Goal: Task Accomplishment & Management: Complete application form

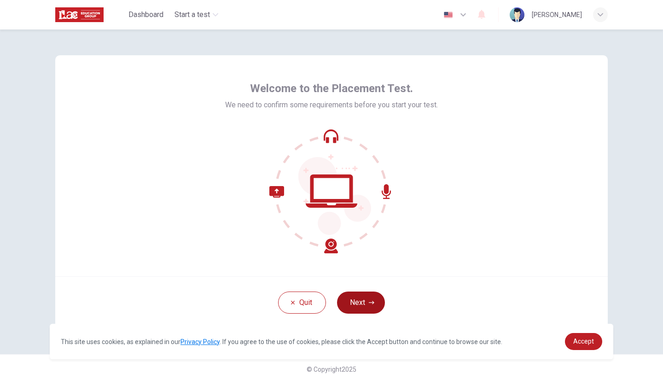
click at [372, 312] on button "Next" at bounding box center [361, 302] width 48 height 22
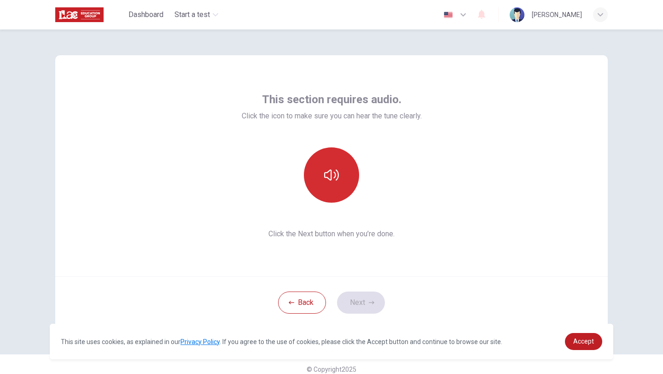
click at [331, 176] on icon "button" at bounding box center [331, 174] width 15 height 11
click at [359, 302] on button "Next" at bounding box center [361, 302] width 48 height 22
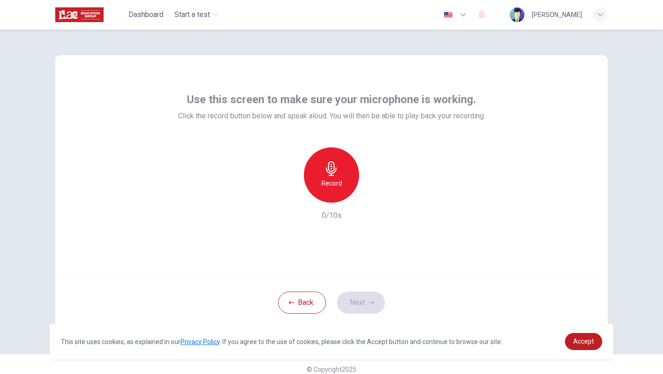
click at [337, 174] on icon "button" at bounding box center [331, 168] width 15 height 15
click at [469, 15] on icon "button" at bounding box center [463, 14] width 11 height 11
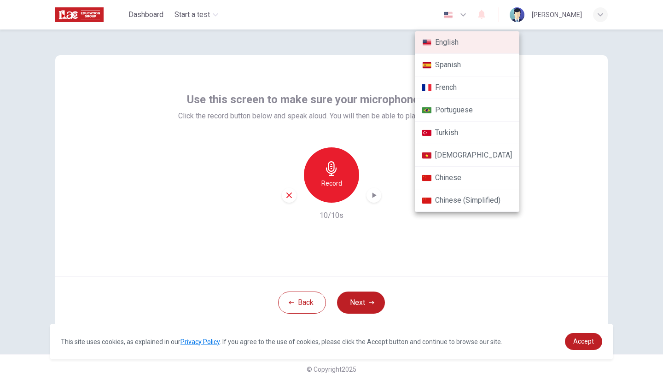
click at [371, 200] on div at bounding box center [331, 187] width 663 height 374
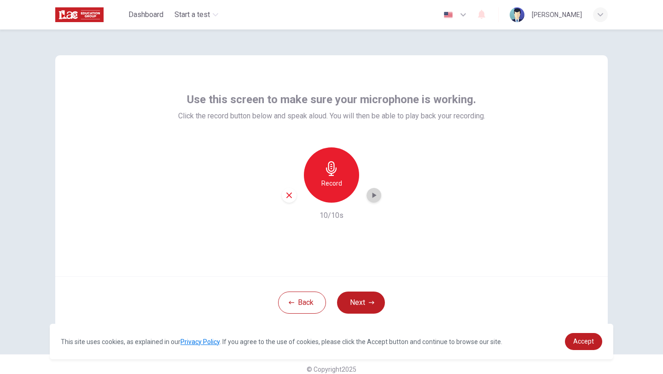
click at [372, 197] on icon "button" at bounding box center [374, 195] width 4 height 6
click at [467, 18] on icon "button" at bounding box center [463, 14] width 11 height 11
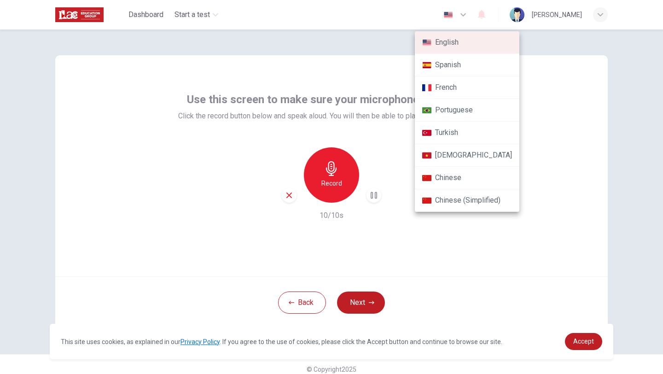
click at [406, 250] on div at bounding box center [331, 187] width 663 height 374
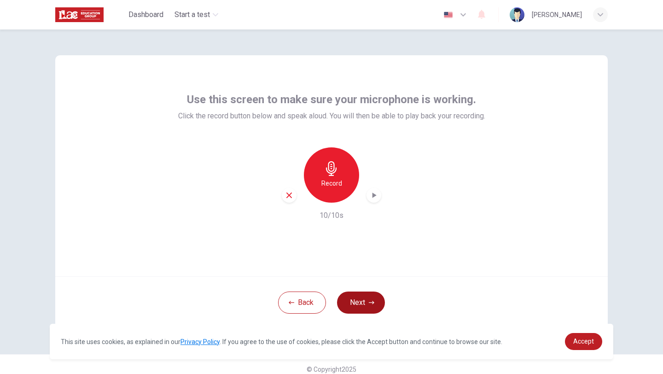
click at [369, 297] on button "Next" at bounding box center [361, 302] width 48 height 22
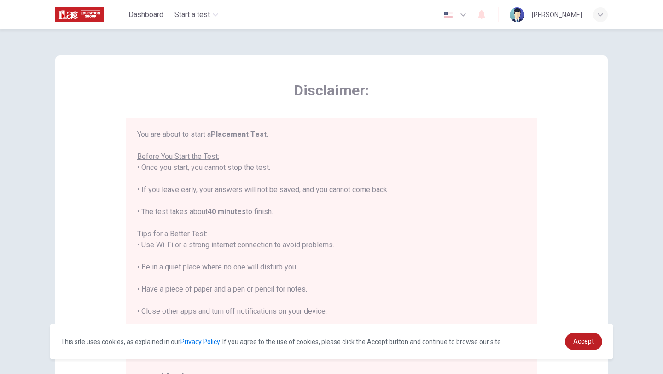
scroll to position [11, 0]
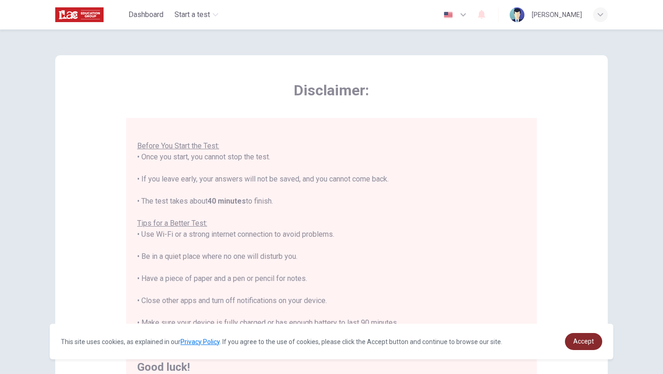
click at [597, 344] on link "Accept" at bounding box center [583, 341] width 37 height 17
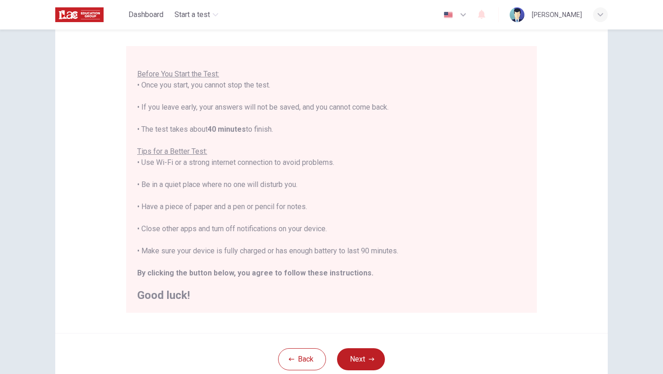
scroll to position [138, 0]
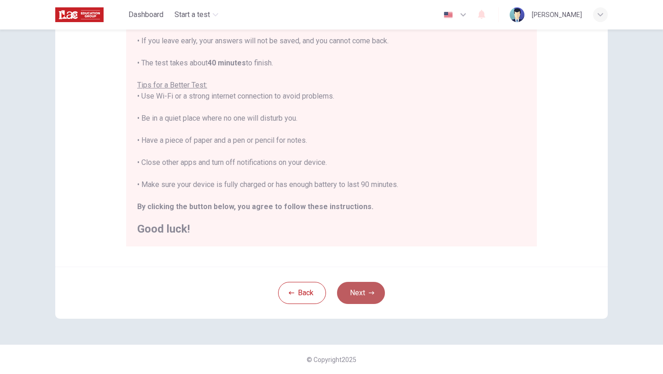
click at [357, 289] on button "Next" at bounding box center [361, 293] width 48 height 22
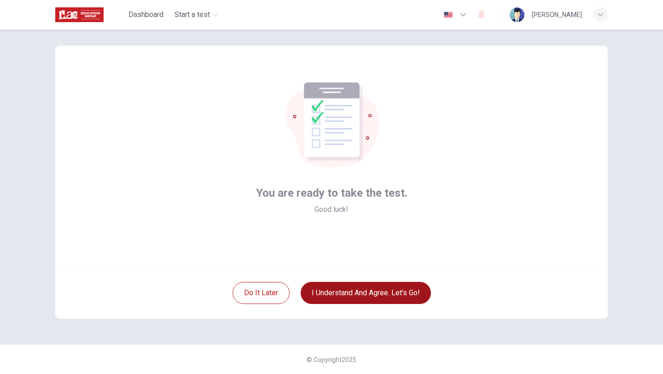
scroll to position [10, 0]
click at [390, 292] on button "I understand and agree. Let’s go!" at bounding box center [366, 293] width 130 height 22
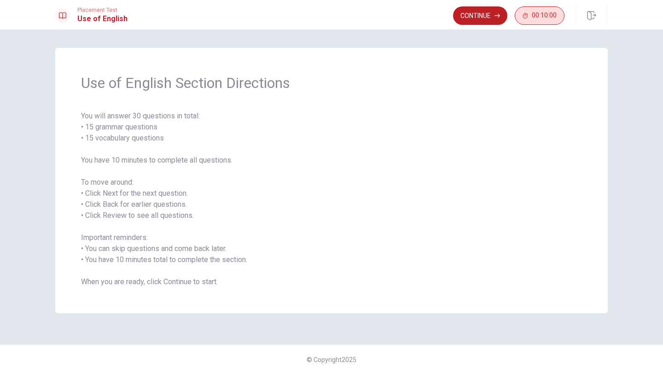
click at [548, 10] on button "00:10:00" at bounding box center [540, 15] width 50 height 18
click at [551, 18] on button "button" at bounding box center [555, 15] width 18 height 18
click at [496, 21] on button "Continue" at bounding box center [480, 15] width 54 height 18
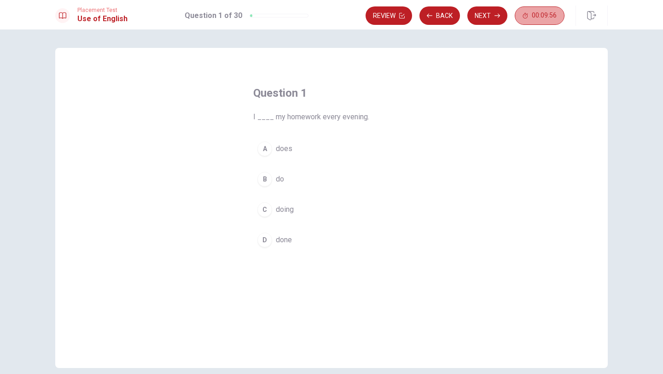
click at [534, 15] on span "00:09:56" at bounding box center [544, 15] width 25 height 7
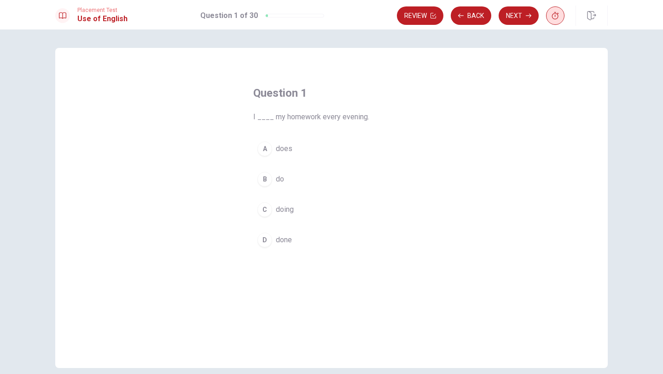
click at [552, 14] on icon "button" at bounding box center [555, 15] width 7 height 7
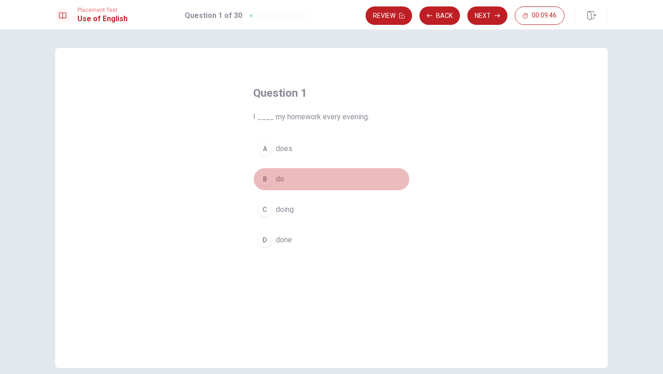
click at [265, 179] on div "B" at bounding box center [264, 179] width 15 height 15
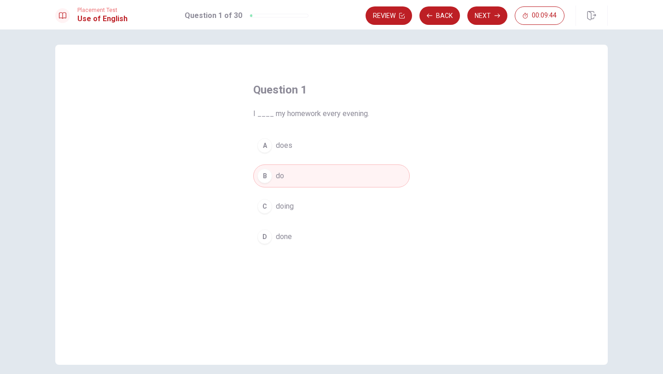
scroll to position [2, 0]
click at [476, 17] on button "Next" at bounding box center [487, 15] width 40 height 18
click at [267, 180] on div "B" at bounding box center [264, 176] width 15 height 15
click at [479, 17] on button "Next" at bounding box center [487, 15] width 40 height 18
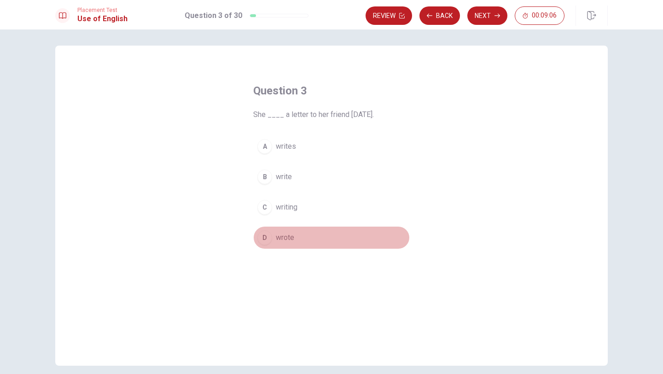
click at [267, 238] on div "D" at bounding box center [264, 237] width 15 height 15
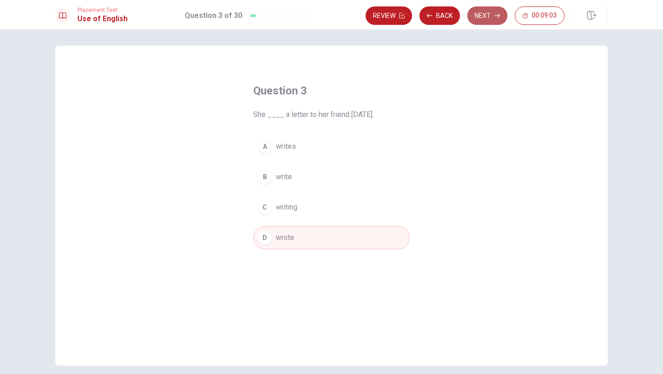
click at [485, 19] on button "Next" at bounding box center [487, 15] width 40 height 18
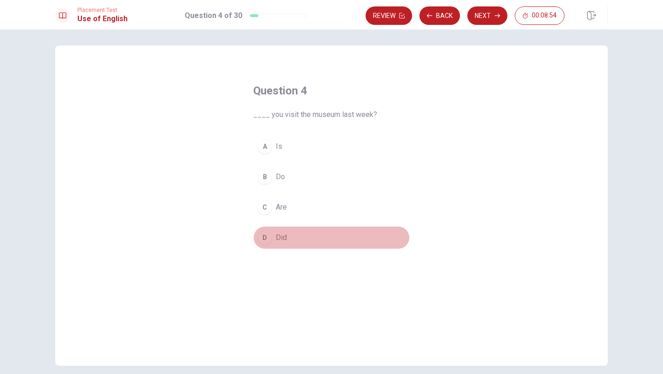
click at [265, 237] on div "D" at bounding box center [264, 237] width 15 height 15
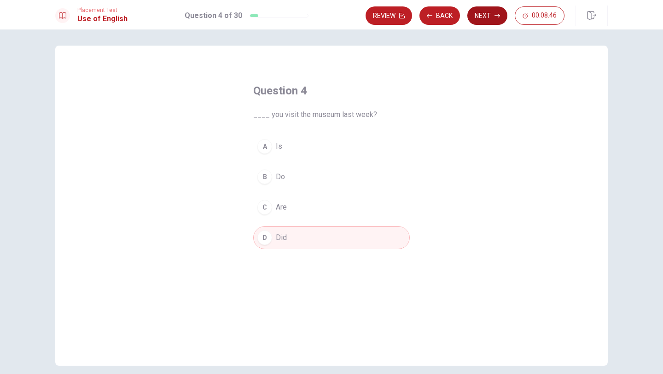
click at [483, 16] on button "Next" at bounding box center [487, 15] width 40 height 18
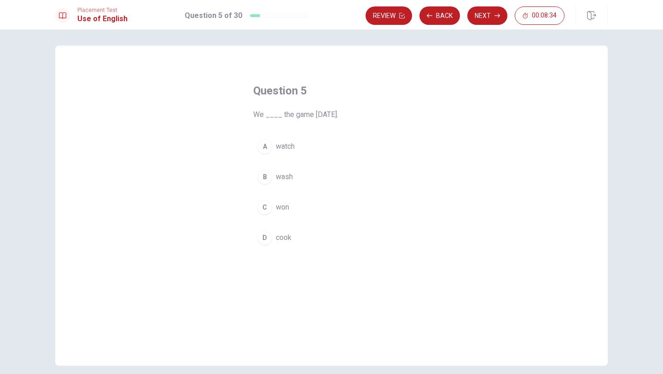
click at [265, 150] on div "A" at bounding box center [264, 146] width 15 height 15
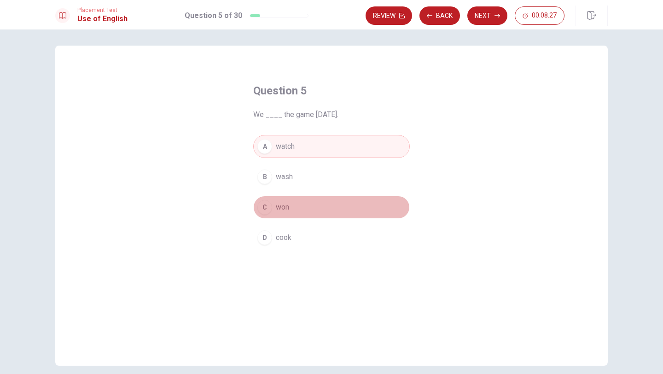
click at [267, 210] on div "C" at bounding box center [264, 207] width 15 height 15
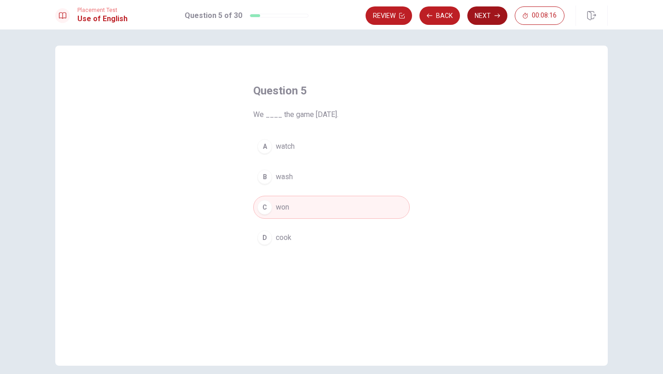
click at [487, 13] on button "Next" at bounding box center [487, 15] width 40 height 18
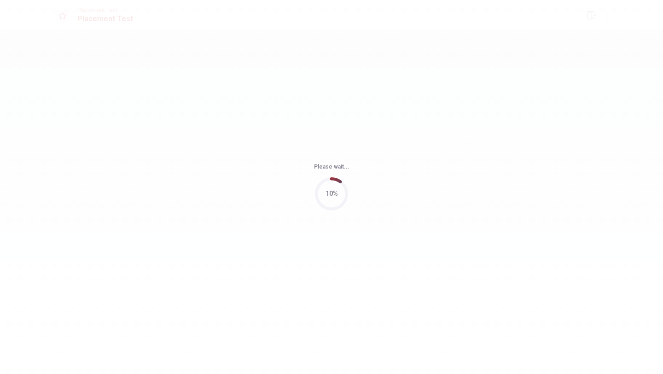
scroll to position [0, 0]
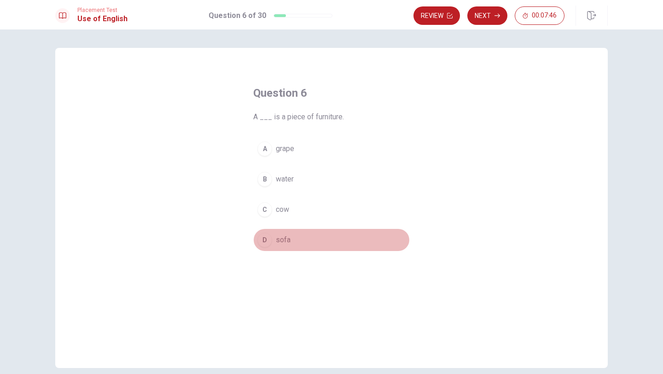
click at [266, 238] on div "D" at bounding box center [264, 239] width 15 height 15
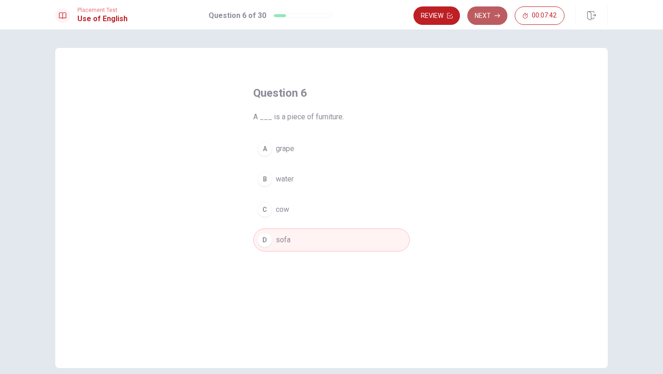
click at [486, 20] on button "Next" at bounding box center [487, 15] width 40 height 18
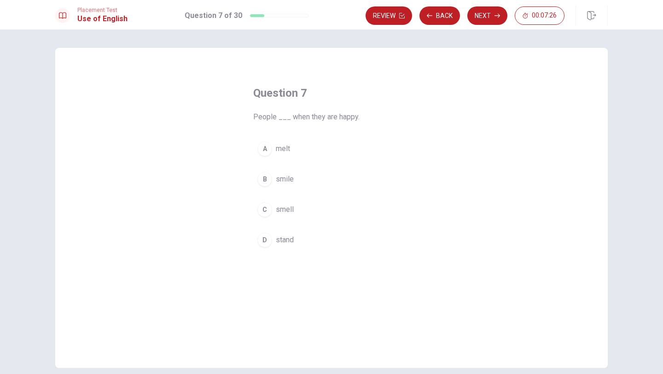
click at [269, 182] on div "B" at bounding box center [264, 179] width 15 height 15
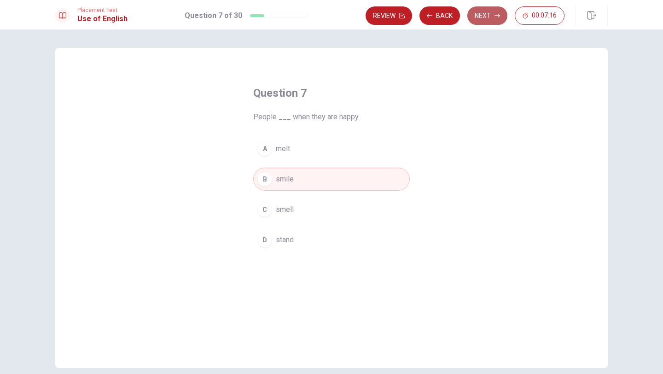
click at [486, 16] on button "Next" at bounding box center [487, 15] width 40 height 18
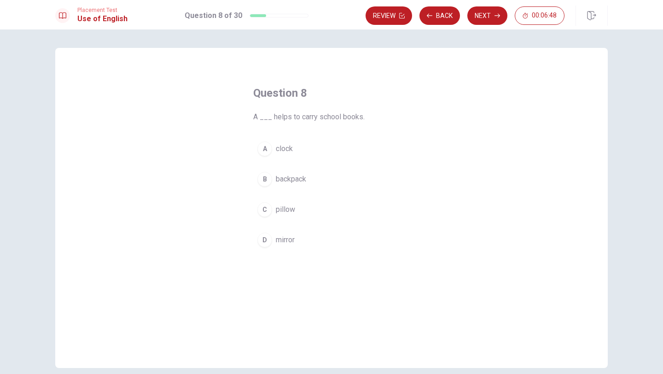
click at [266, 183] on div "B" at bounding box center [264, 179] width 15 height 15
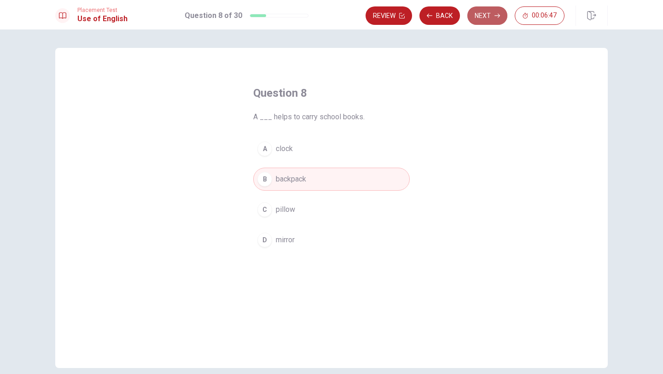
click at [486, 10] on button "Next" at bounding box center [487, 15] width 40 height 18
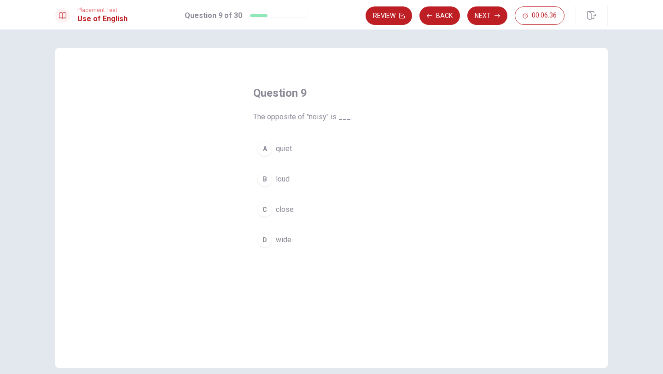
click at [270, 145] on div "A" at bounding box center [264, 148] width 15 height 15
click at [481, 18] on button "Next" at bounding box center [487, 15] width 40 height 18
click at [264, 185] on div "B" at bounding box center [264, 179] width 15 height 15
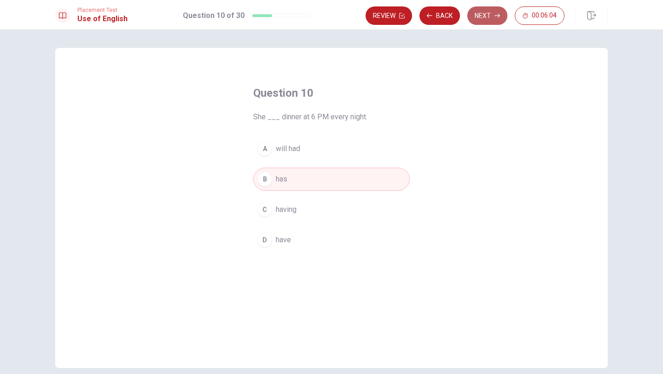
click at [490, 7] on button "Next" at bounding box center [487, 15] width 40 height 18
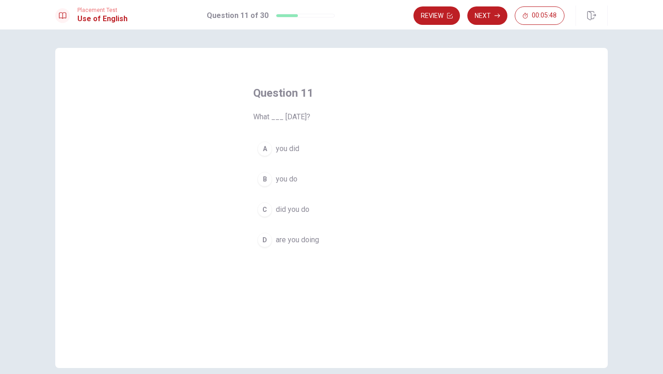
click at [268, 214] on div "C" at bounding box center [264, 209] width 15 height 15
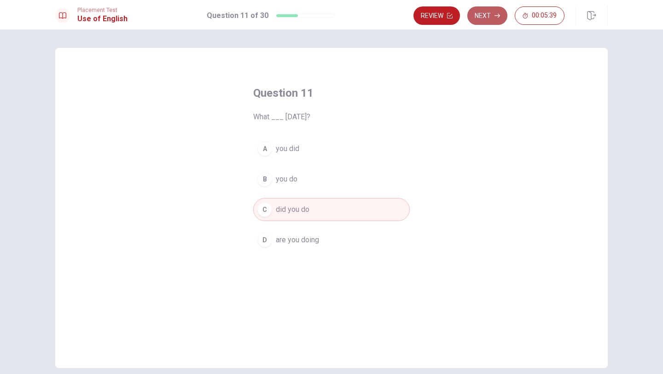
click at [486, 18] on button "Next" at bounding box center [487, 15] width 40 height 18
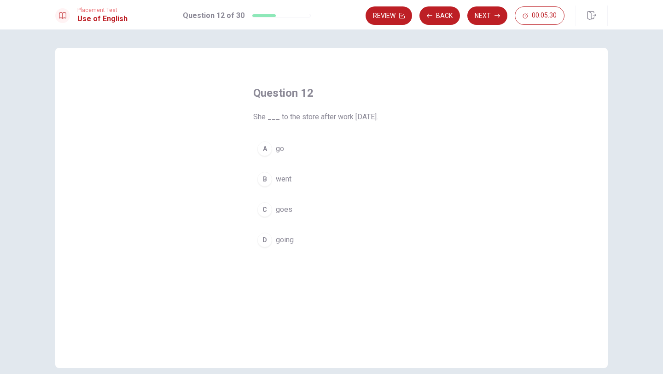
click at [276, 181] on span "went" at bounding box center [284, 179] width 16 height 11
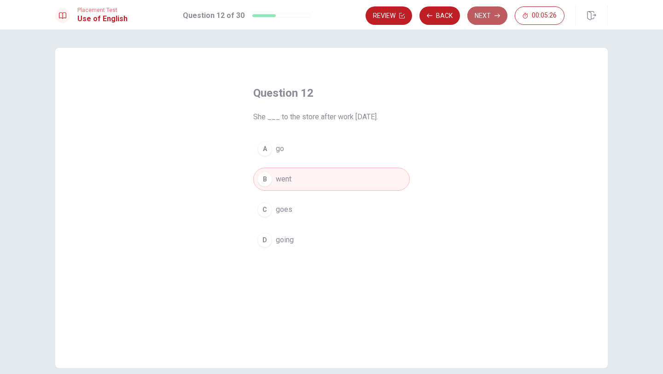
click at [492, 18] on button "Next" at bounding box center [487, 15] width 40 height 18
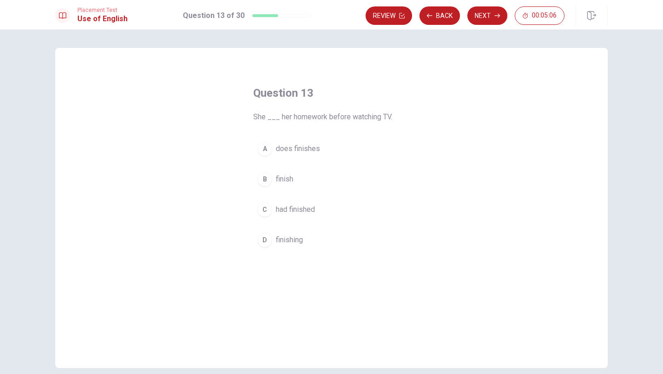
click at [269, 211] on div "C" at bounding box center [264, 209] width 15 height 15
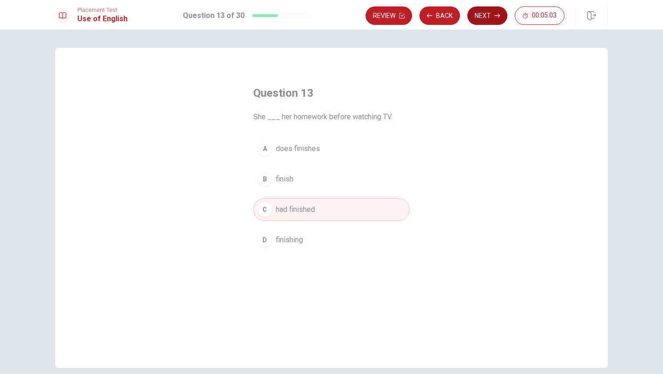
click at [490, 20] on button "Next" at bounding box center [487, 15] width 40 height 18
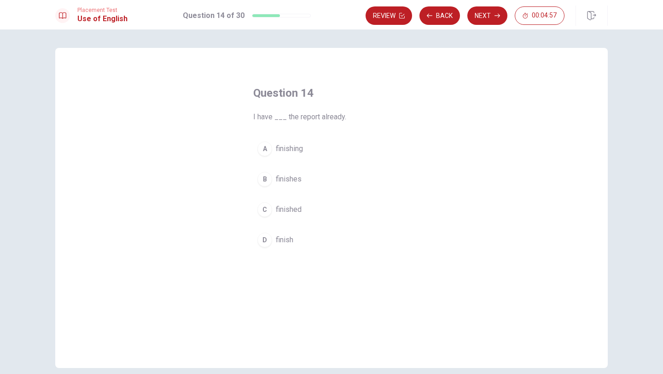
click at [266, 210] on div "C" at bounding box center [264, 209] width 15 height 15
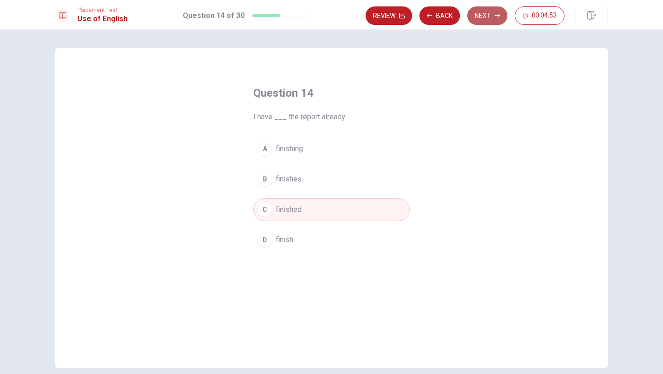
click at [497, 13] on icon "button" at bounding box center [497, 16] width 6 height 6
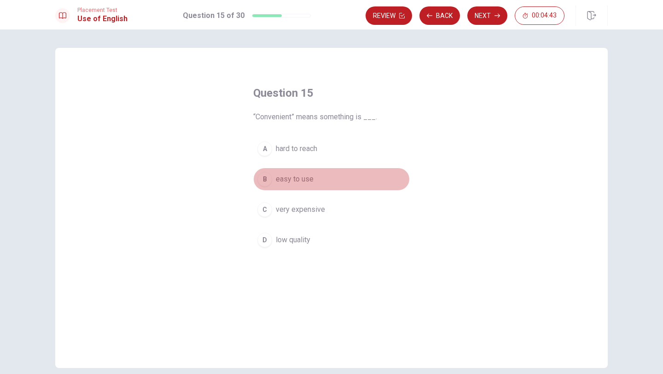
click at [266, 181] on div "B" at bounding box center [264, 179] width 15 height 15
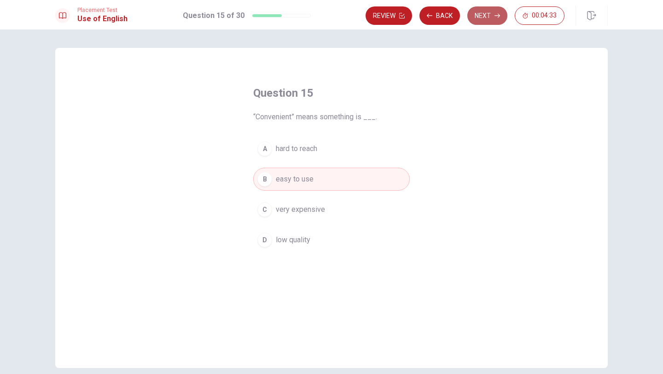
click at [490, 21] on button "Next" at bounding box center [487, 15] width 40 height 18
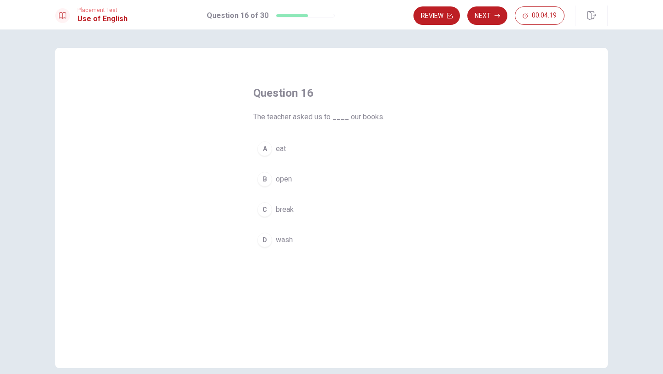
click at [265, 182] on div "B" at bounding box center [264, 179] width 15 height 15
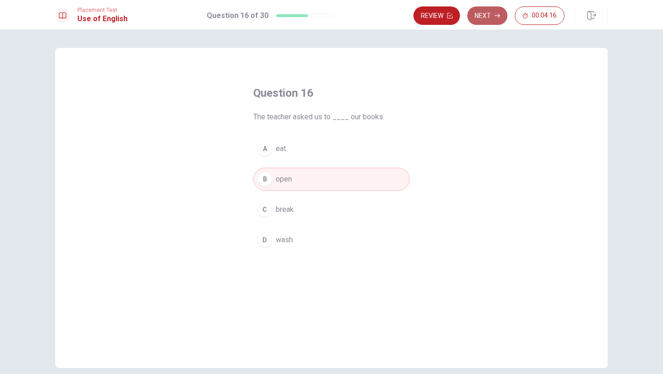
click at [494, 18] on button "Next" at bounding box center [487, 15] width 40 height 18
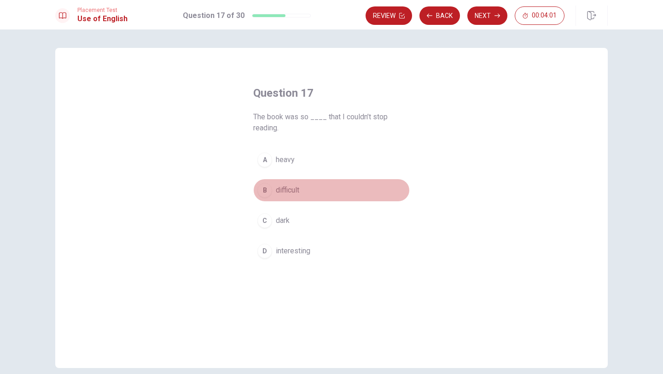
click at [268, 191] on div "B" at bounding box center [264, 190] width 15 height 15
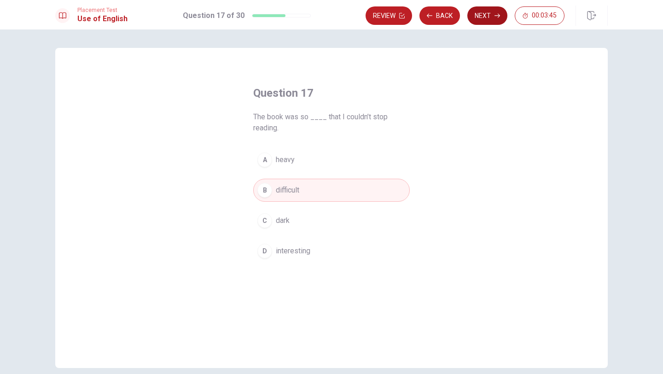
click at [482, 15] on button "Next" at bounding box center [487, 15] width 40 height 18
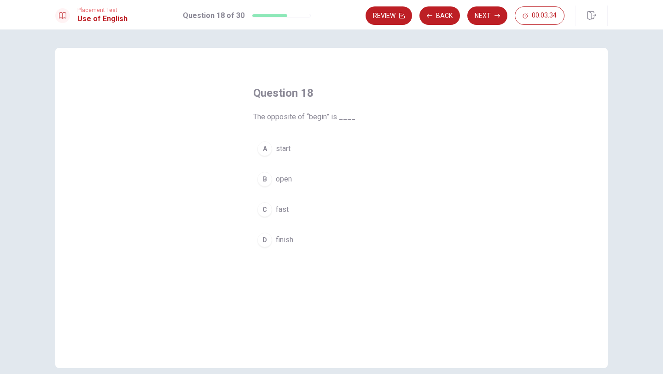
click at [265, 152] on div "A" at bounding box center [264, 148] width 15 height 15
click at [479, 19] on button "Next" at bounding box center [487, 15] width 40 height 18
click at [265, 221] on div "C" at bounding box center [264, 220] width 15 height 15
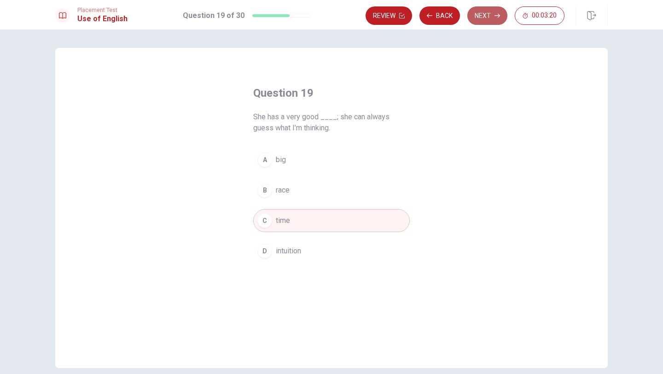
click at [487, 15] on button "Next" at bounding box center [487, 15] width 40 height 18
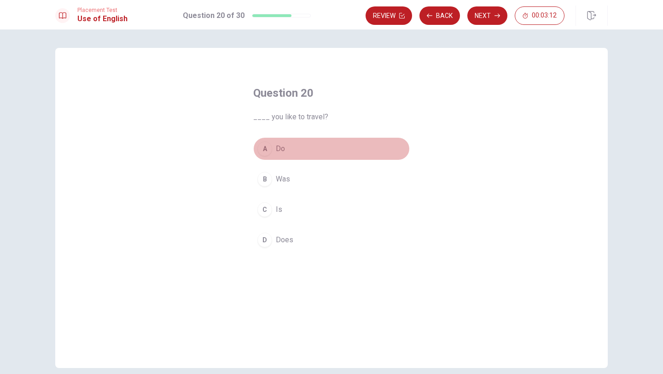
click at [267, 152] on div "A" at bounding box center [264, 148] width 15 height 15
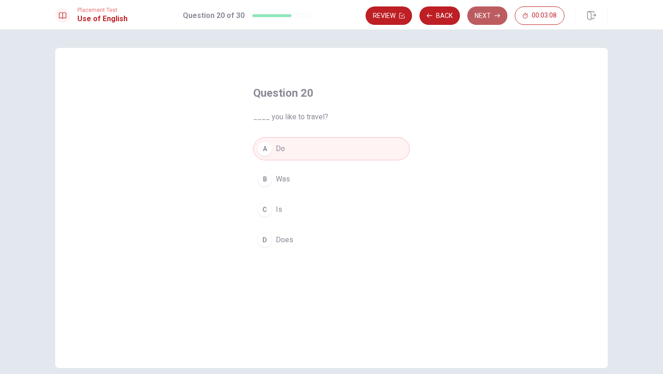
click at [480, 17] on button "Next" at bounding box center [487, 15] width 40 height 18
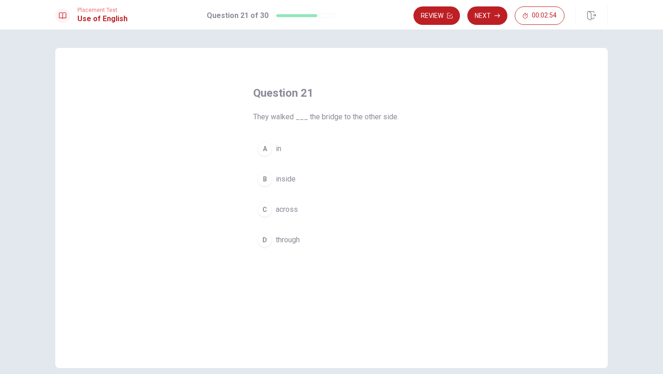
click at [269, 212] on div "C" at bounding box center [264, 209] width 15 height 15
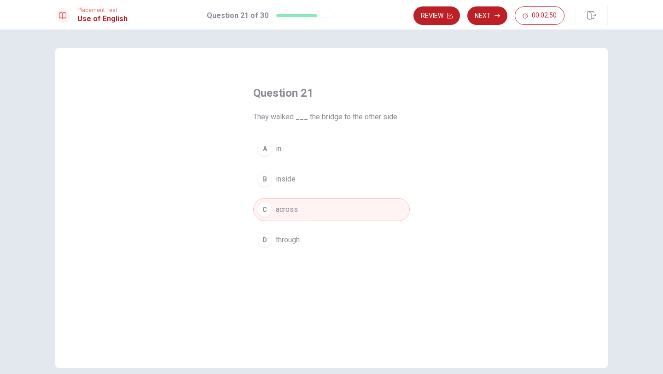
click at [267, 241] on div "D" at bounding box center [264, 239] width 15 height 15
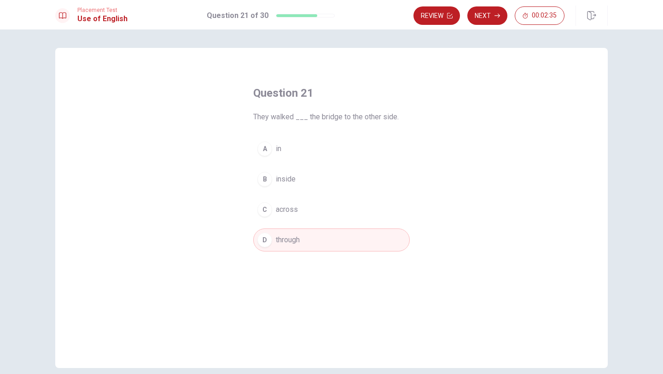
click at [292, 206] on span "across" at bounding box center [287, 209] width 22 height 11
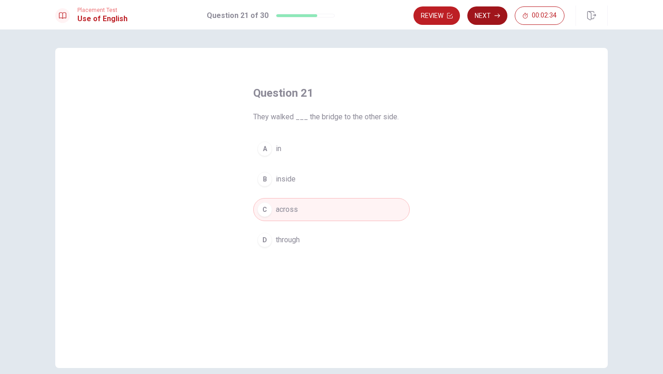
click at [491, 14] on button "Next" at bounding box center [487, 15] width 40 height 18
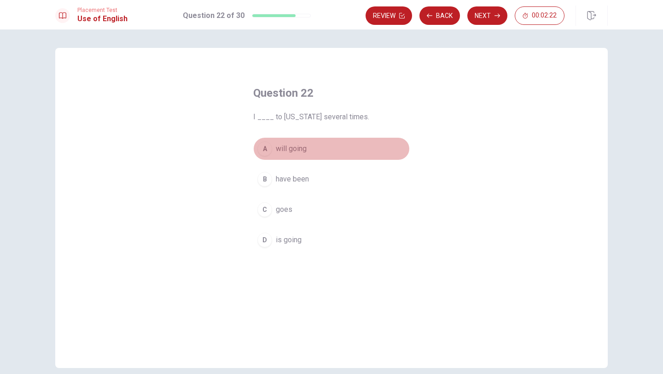
click at [267, 153] on div "A" at bounding box center [264, 148] width 15 height 15
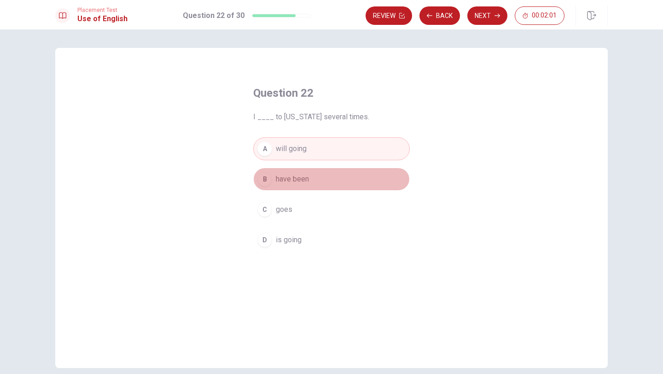
click at [289, 181] on span "have been" at bounding box center [292, 179] width 33 height 11
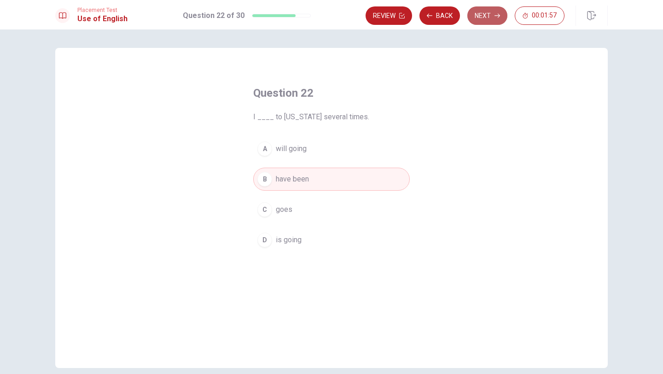
click at [482, 14] on button "Next" at bounding box center [487, 15] width 40 height 18
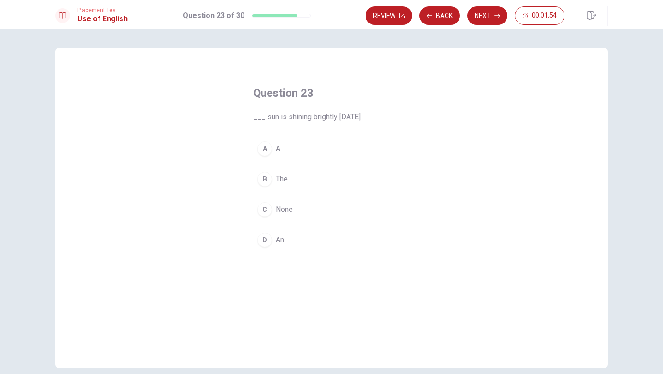
click at [264, 180] on div "B" at bounding box center [264, 179] width 15 height 15
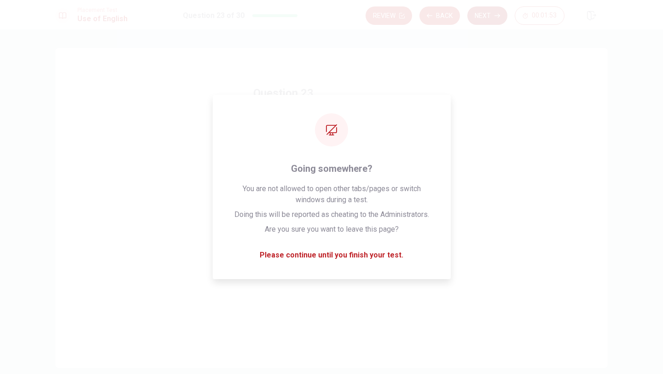
click at [483, 15] on button "Next" at bounding box center [487, 15] width 40 height 18
click at [439, 12] on button "Back" at bounding box center [439, 15] width 41 height 18
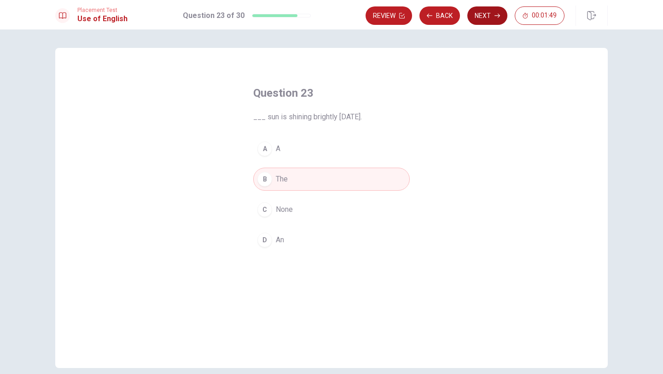
click at [482, 14] on button "Next" at bounding box center [487, 15] width 40 height 18
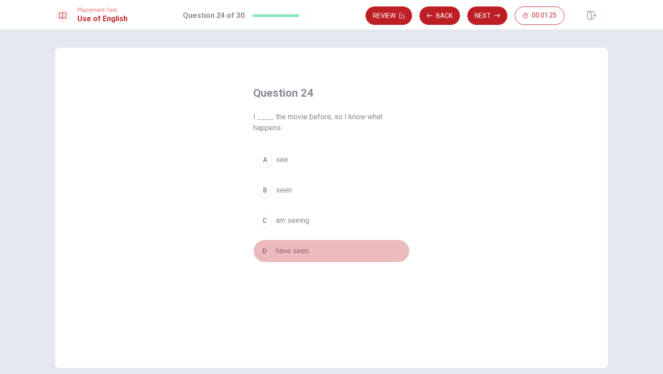
click at [267, 253] on div "D" at bounding box center [264, 251] width 15 height 15
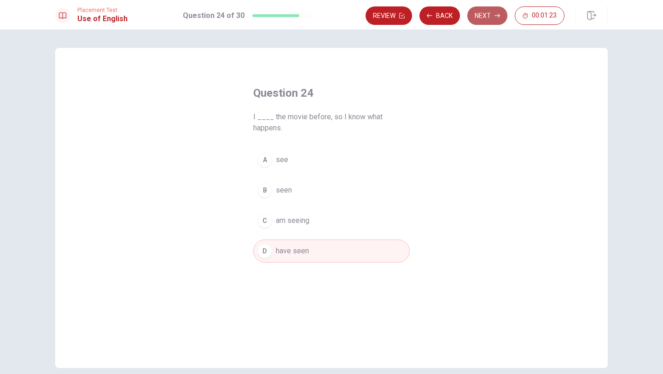
click at [485, 13] on button "Next" at bounding box center [487, 15] width 40 height 18
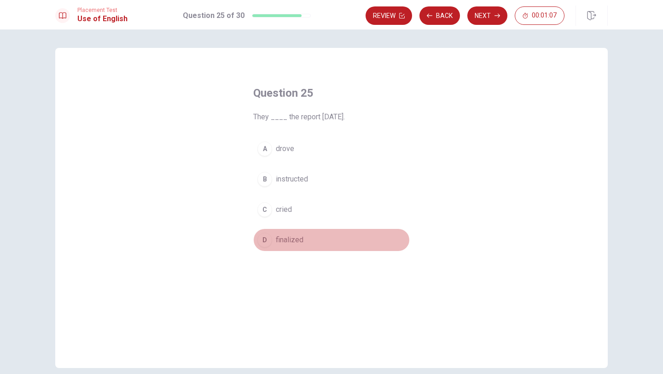
click at [270, 241] on div "D" at bounding box center [264, 239] width 15 height 15
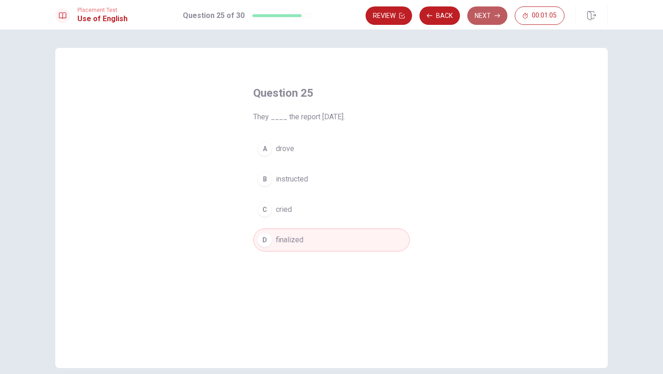
click at [481, 12] on button "Next" at bounding box center [487, 15] width 40 height 18
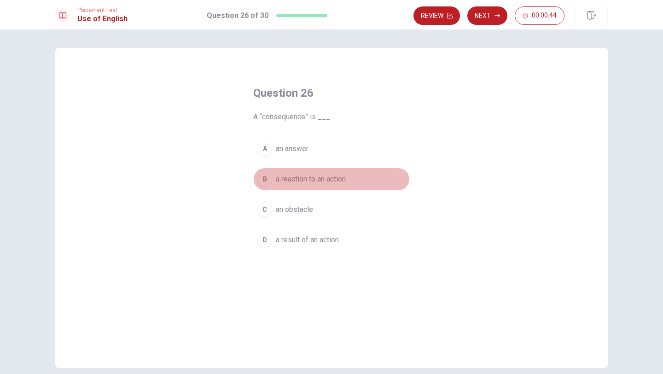
click at [268, 174] on div "B" at bounding box center [264, 179] width 15 height 15
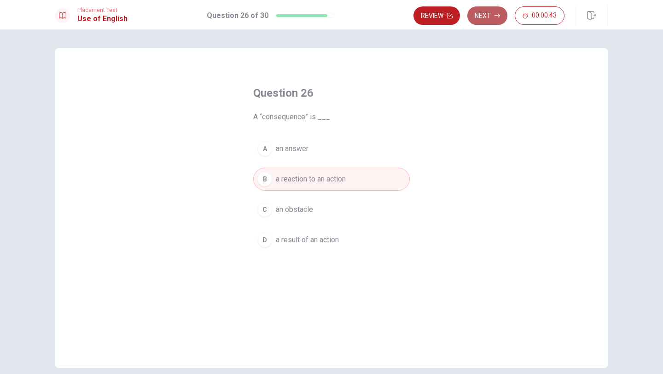
click at [500, 20] on button "Next" at bounding box center [487, 15] width 40 height 18
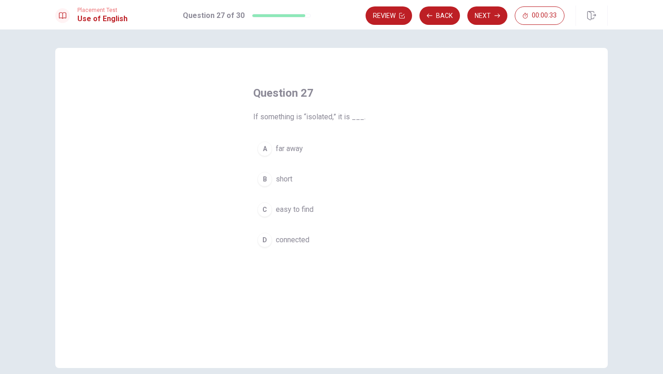
click at [266, 151] on div "A" at bounding box center [264, 148] width 15 height 15
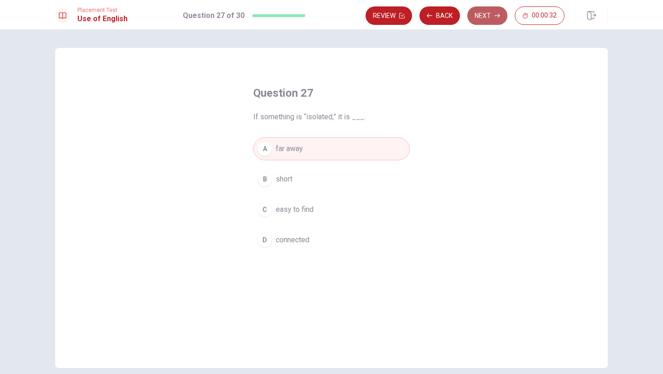
click at [488, 21] on button "Next" at bounding box center [487, 15] width 40 height 18
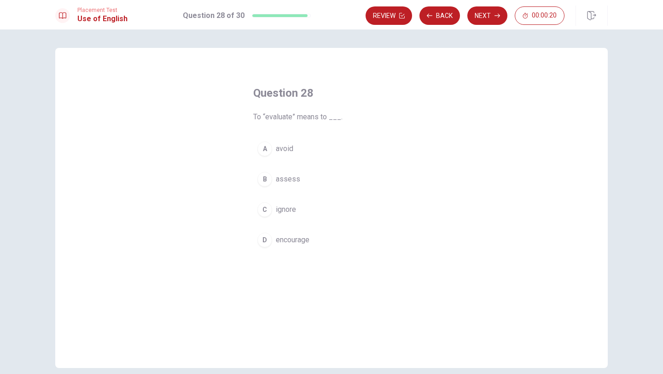
click at [272, 177] on div "B" at bounding box center [264, 179] width 15 height 15
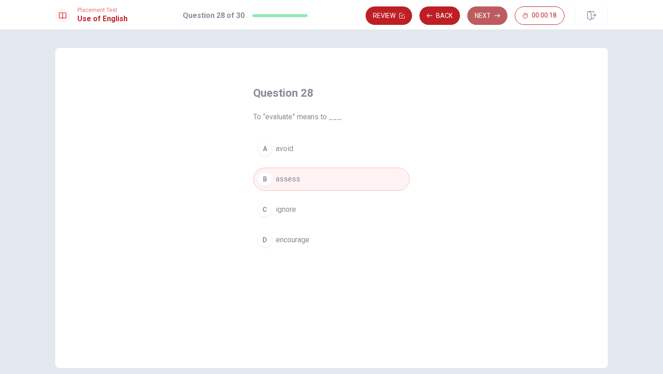
click at [474, 10] on button "Next" at bounding box center [487, 15] width 40 height 18
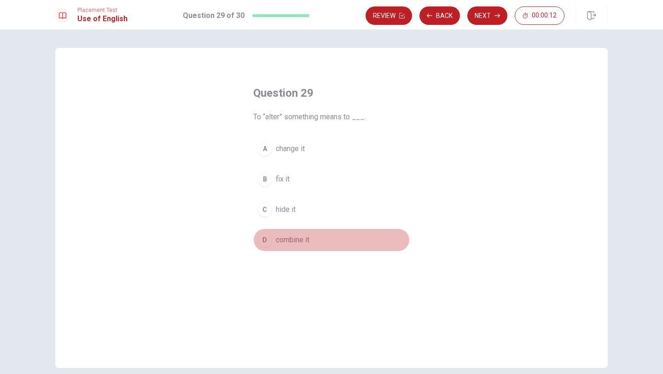
click at [271, 239] on div "D" at bounding box center [264, 239] width 15 height 15
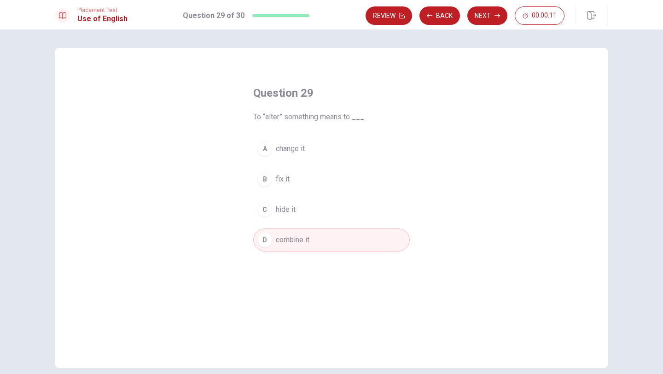
click at [269, 151] on div "A" at bounding box center [264, 148] width 15 height 15
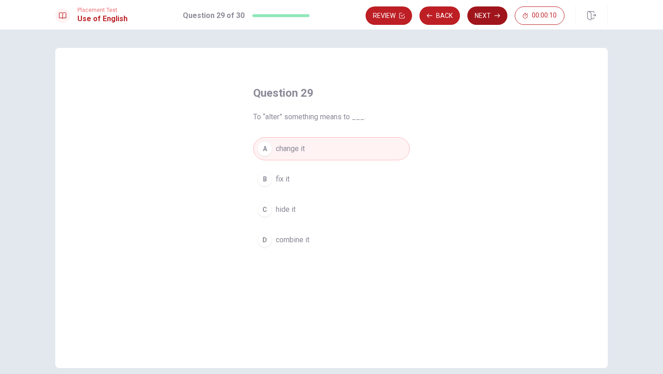
click at [484, 18] on button "Next" at bounding box center [487, 15] width 40 height 18
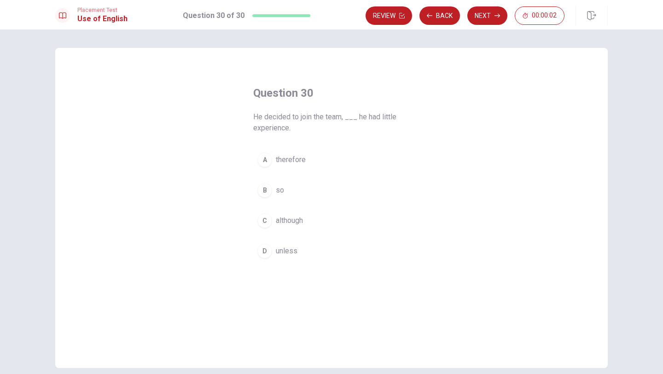
click at [268, 191] on div "B" at bounding box center [264, 190] width 15 height 15
click at [476, 18] on button "Next" at bounding box center [487, 15] width 40 height 18
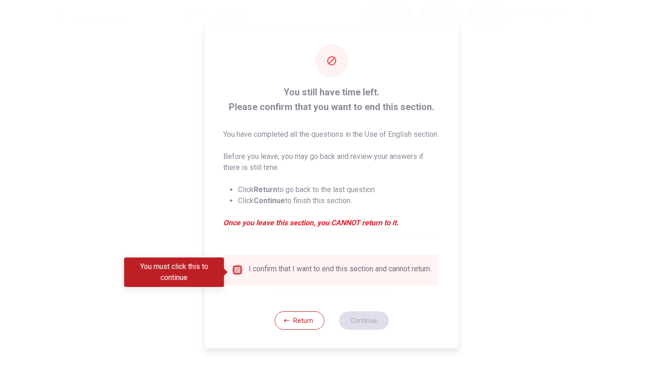
click at [236, 274] on input "You must click this to continue" at bounding box center [237, 269] width 11 height 11
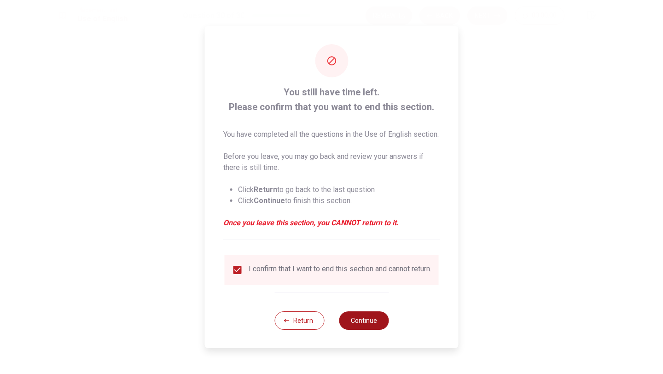
click at [360, 329] on button "Continue" at bounding box center [364, 320] width 50 height 18
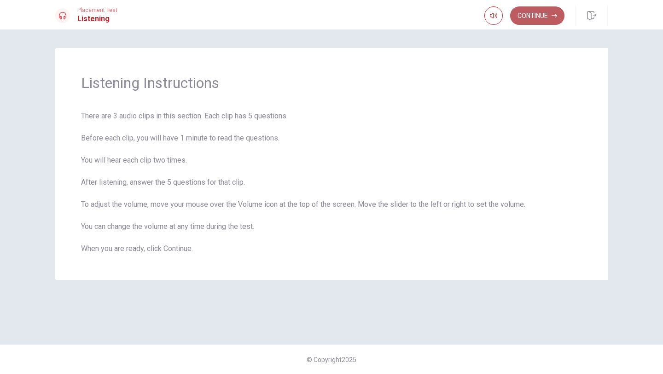
click at [542, 10] on button "Continue" at bounding box center [537, 15] width 54 height 18
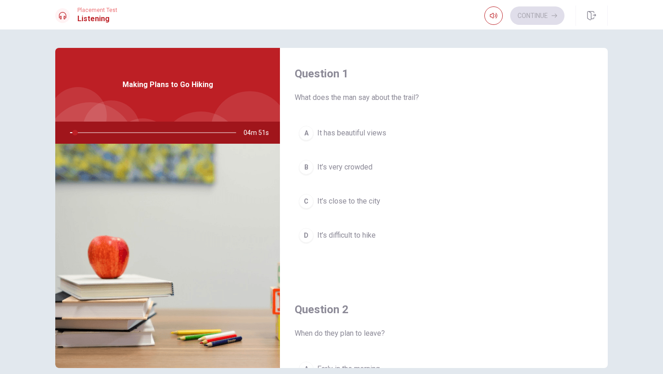
drag, startPoint x: 74, startPoint y: 134, endPoint x: 68, endPoint y: 134, distance: 6.0
click at [68, 134] on div at bounding box center [151, 133] width 185 height 22
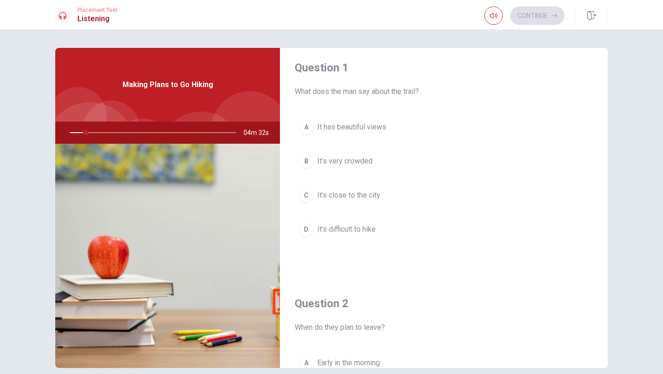
scroll to position [6, 0]
drag, startPoint x: 87, startPoint y: 133, endPoint x: 81, endPoint y: 133, distance: 5.5
click at [81, 133] on div at bounding box center [151, 133] width 185 height 22
click at [87, 134] on div at bounding box center [151, 133] width 185 height 22
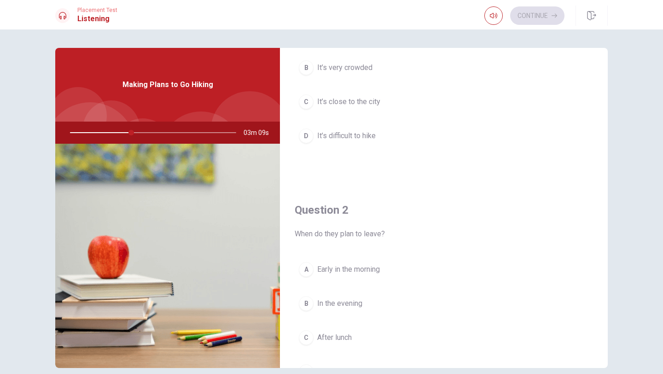
scroll to position [0, 0]
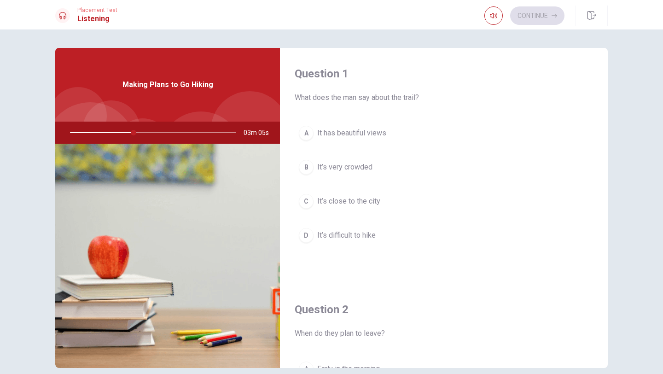
click at [307, 134] on div "A" at bounding box center [306, 133] width 15 height 15
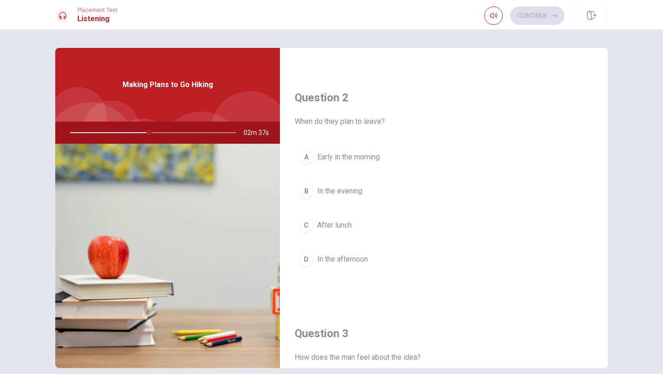
scroll to position [214, 0]
click at [308, 157] on div "A" at bounding box center [306, 154] width 15 height 15
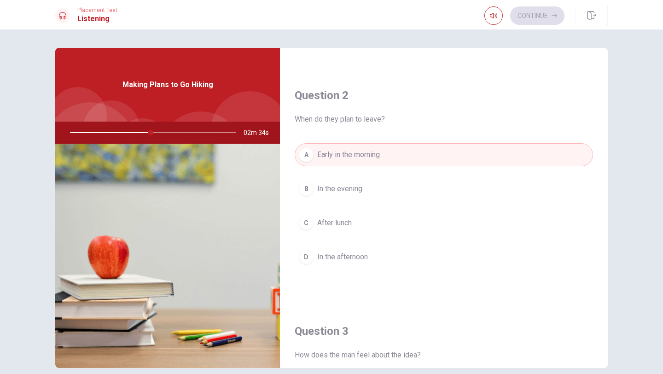
click at [308, 188] on div "B" at bounding box center [306, 188] width 15 height 15
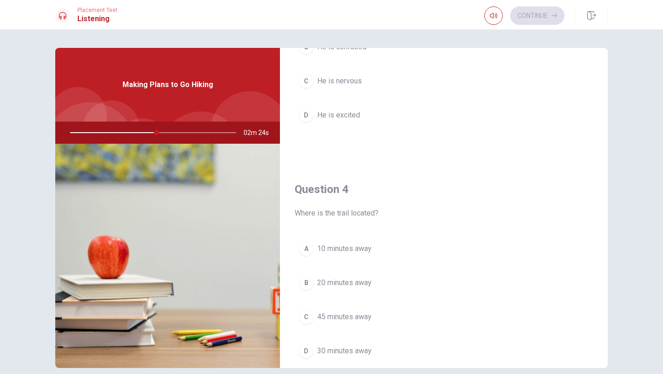
scroll to position [592, 0]
click at [306, 352] on div "D" at bounding box center [306, 350] width 15 height 15
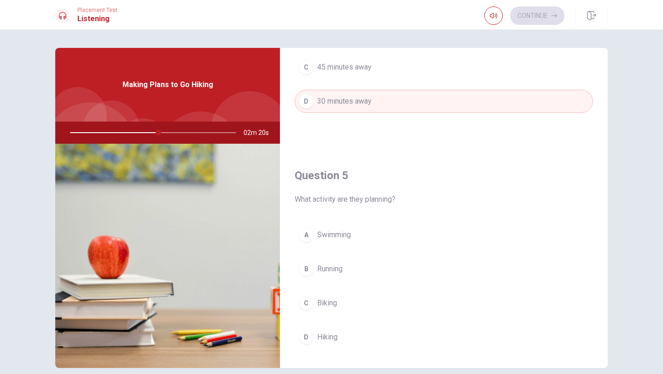
scroll to position [859, 0]
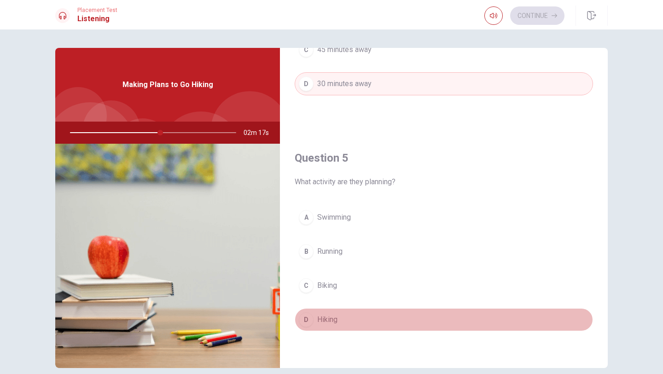
click at [308, 318] on div "D" at bounding box center [306, 319] width 15 height 15
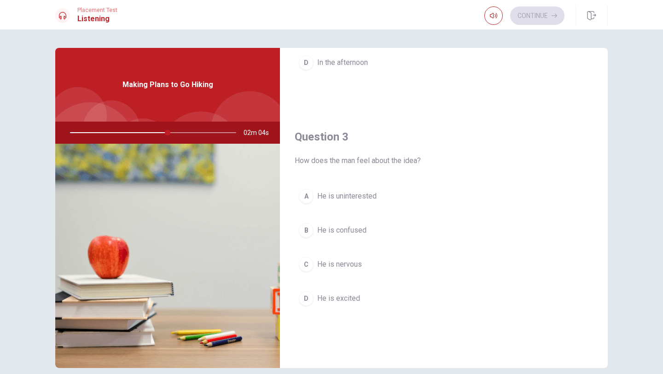
scroll to position [409, 0]
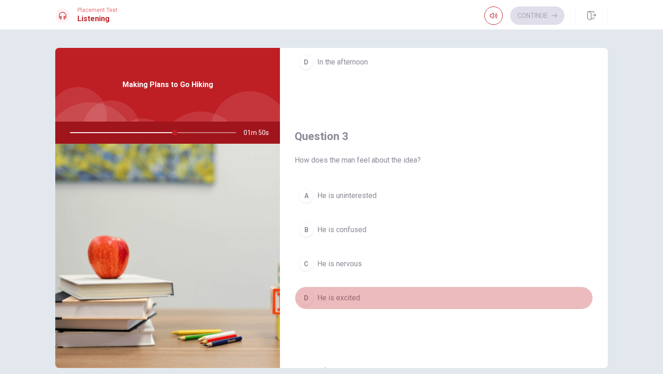
click at [308, 297] on div "D" at bounding box center [306, 297] width 15 height 15
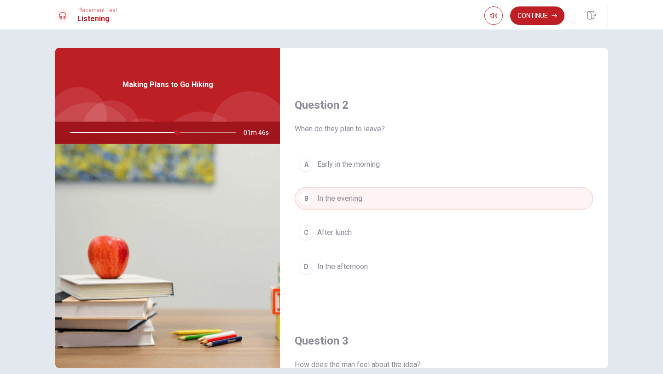
scroll to position [205, 0]
type input "68"
click at [186, 133] on div at bounding box center [151, 133] width 185 height 22
click at [189, 133] on div at bounding box center [151, 133] width 185 height 22
click at [191, 133] on div at bounding box center [151, 133] width 185 height 22
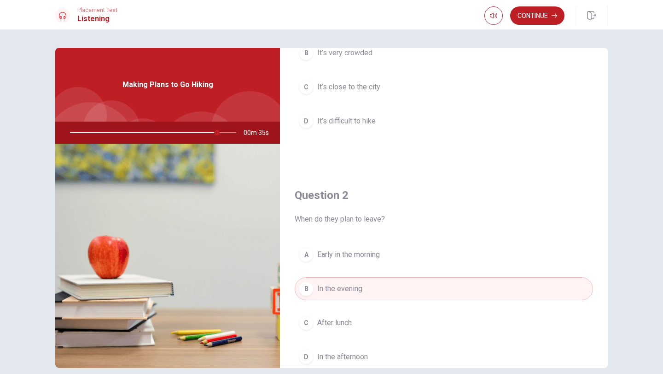
scroll to position [0, 0]
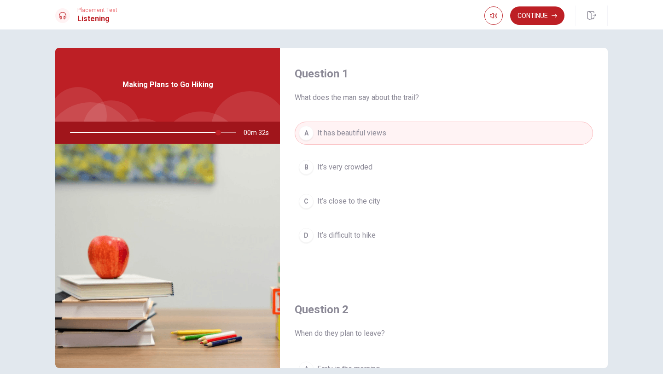
click at [221, 133] on div at bounding box center [151, 133] width 185 height 22
click at [535, 13] on button "Continue" at bounding box center [537, 15] width 54 height 18
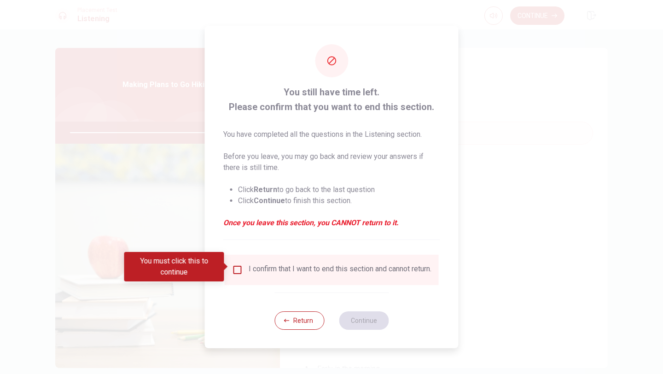
click at [237, 267] on input "You must click this to continue" at bounding box center [237, 269] width 11 height 11
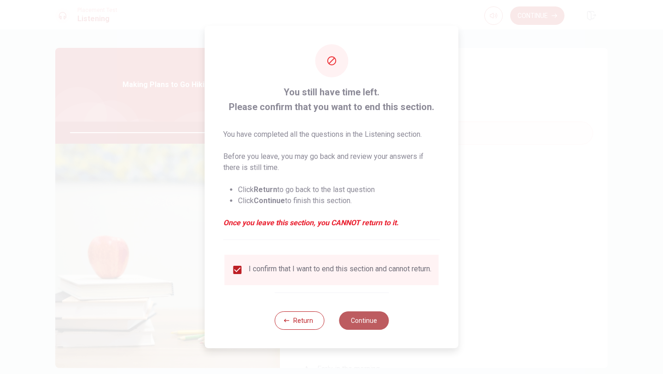
click at [373, 325] on button "Continue" at bounding box center [364, 320] width 50 height 18
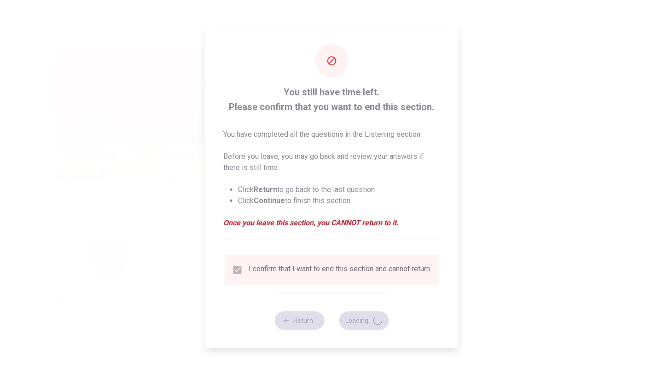
type input "94"
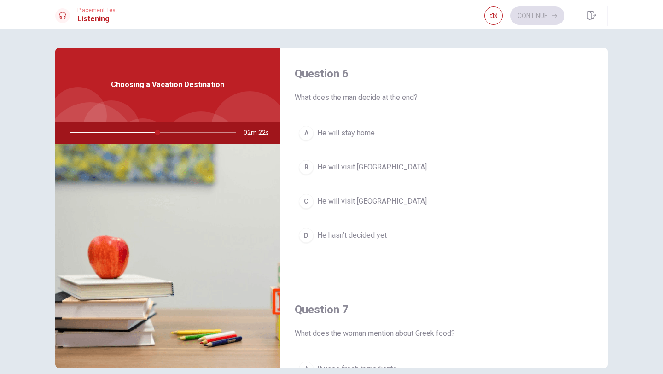
click at [309, 202] on div "C" at bounding box center [306, 201] width 15 height 15
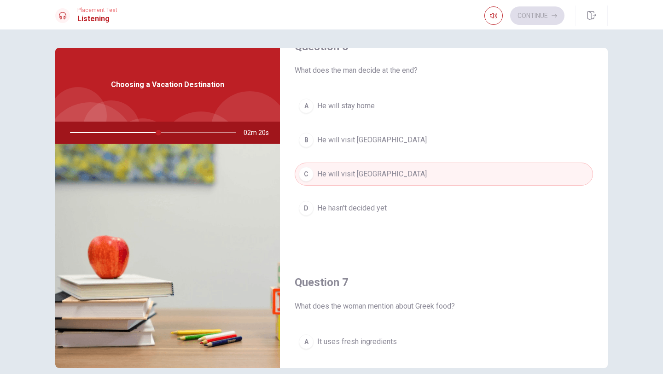
scroll to position [29, 0]
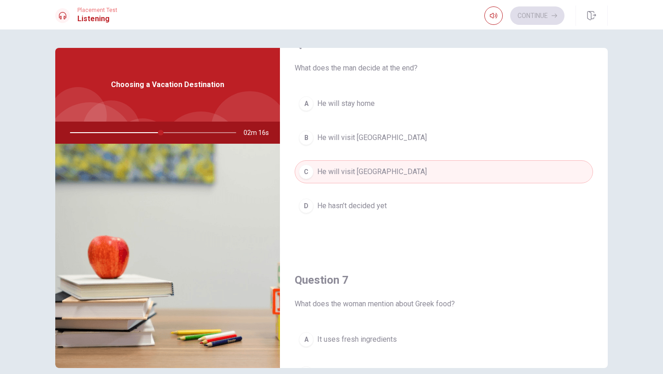
click at [306, 206] on div "D" at bounding box center [306, 205] width 15 height 15
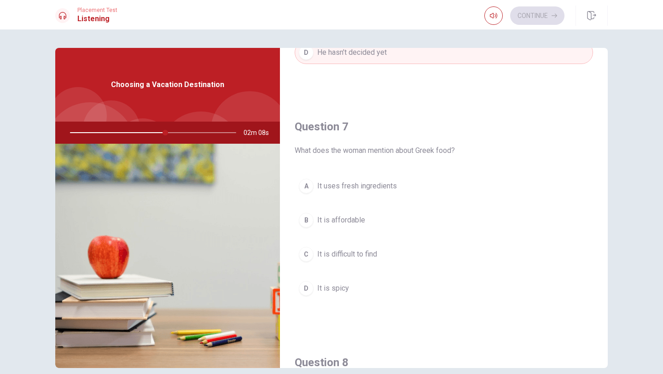
scroll to position [196, 0]
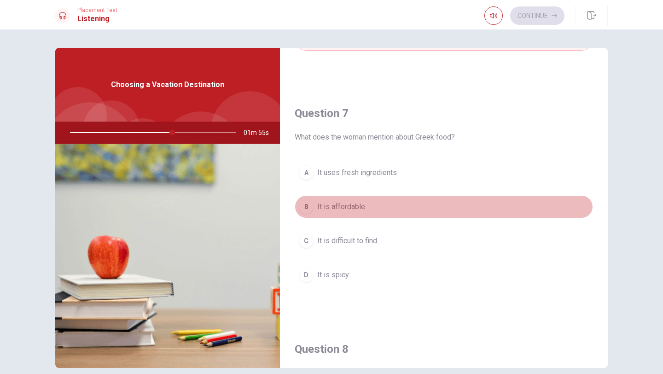
click at [306, 209] on div "B" at bounding box center [306, 206] width 15 height 15
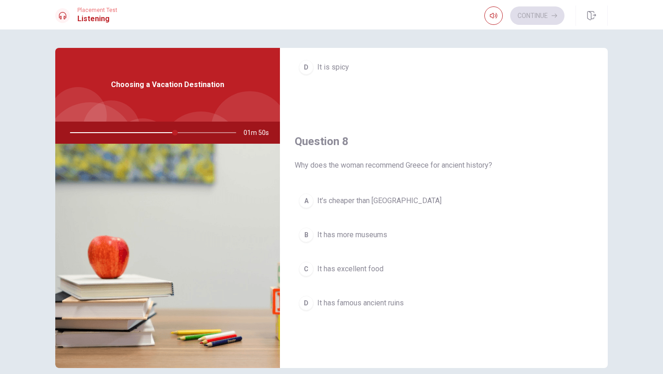
scroll to position [403, 0]
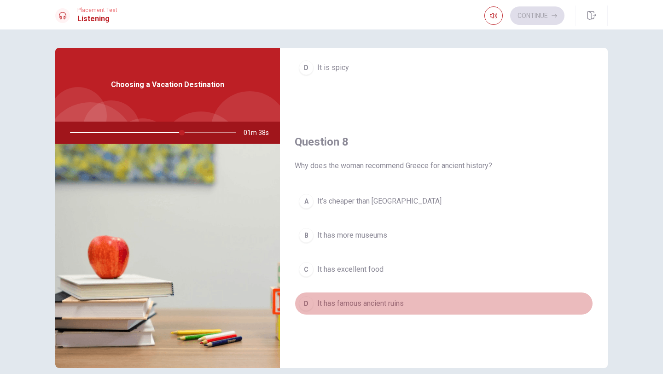
click at [307, 304] on div "D" at bounding box center [306, 303] width 15 height 15
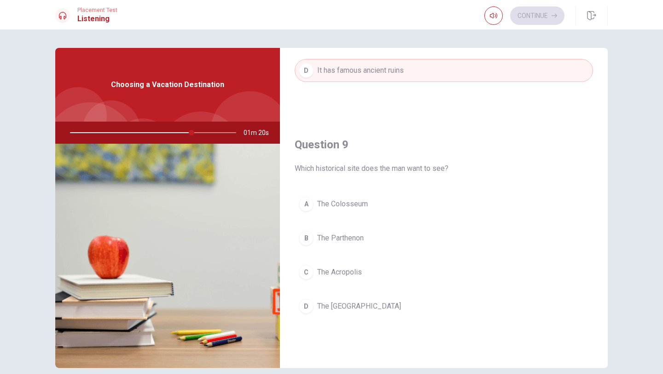
scroll to position [650, 0]
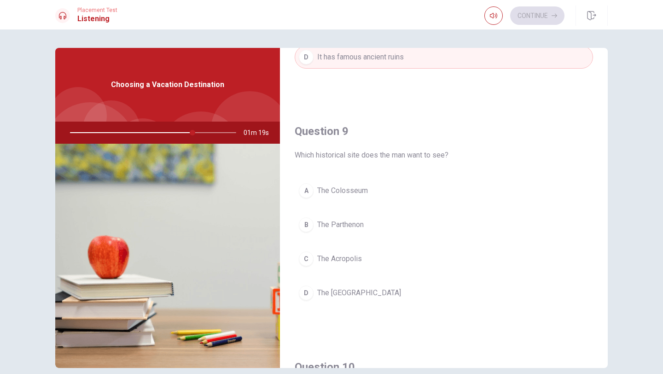
click at [303, 189] on div "A" at bounding box center [306, 190] width 15 height 15
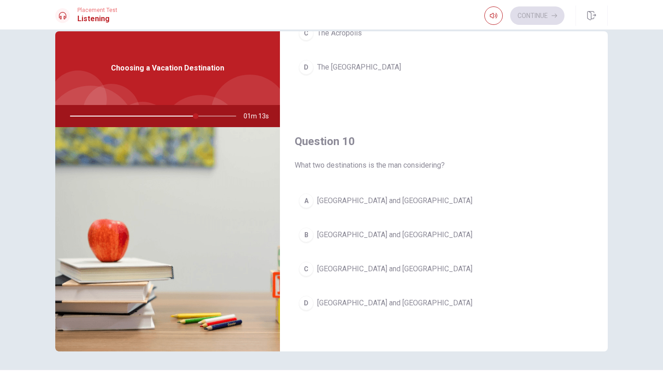
scroll to position [18, 0]
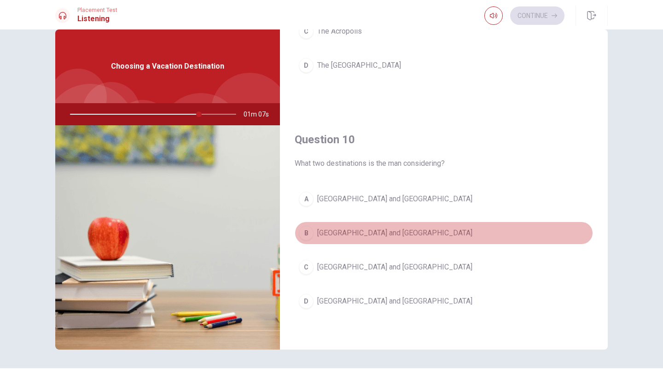
click at [304, 233] on div "B" at bounding box center [306, 233] width 15 height 15
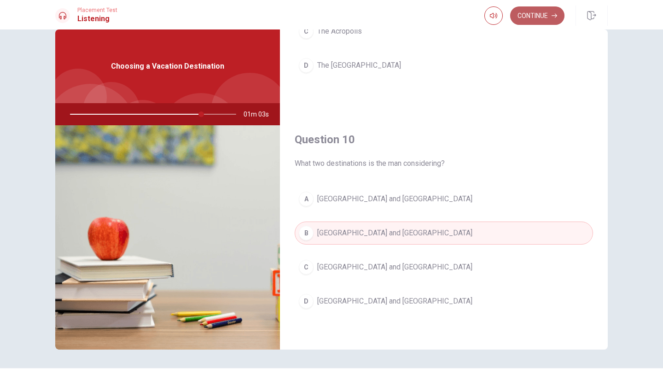
click at [535, 15] on button "Continue" at bounding box center [537, 15] width 54 height 18
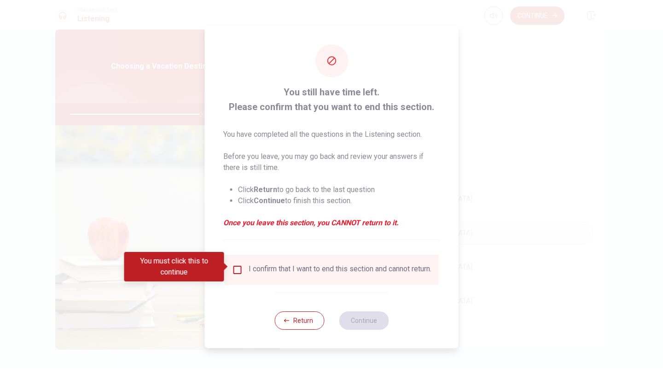
click at [232, 268] on input "You must click this to continue" at bounding box center [237, 269] width 11 height 11
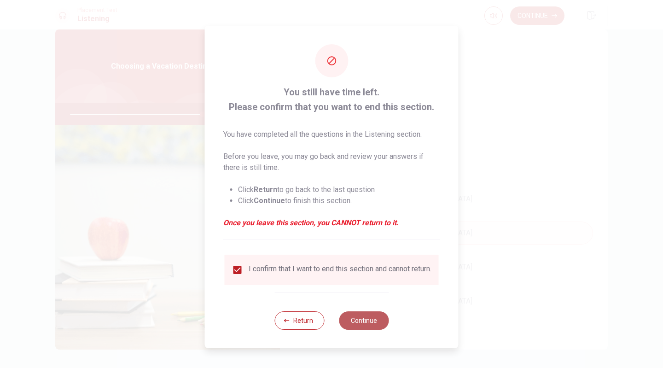
click at [356, 328] on button "Continue" at bounding box center [364, 320] width 50 height 18
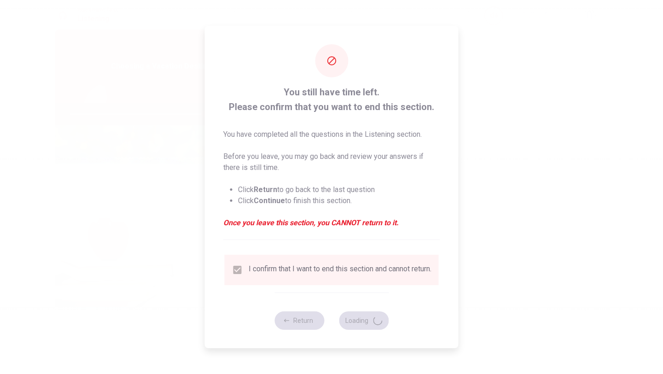
type input "81"
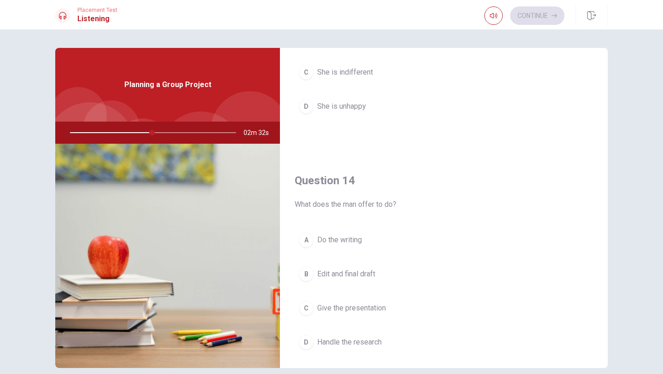
scroll to position [0, 0]
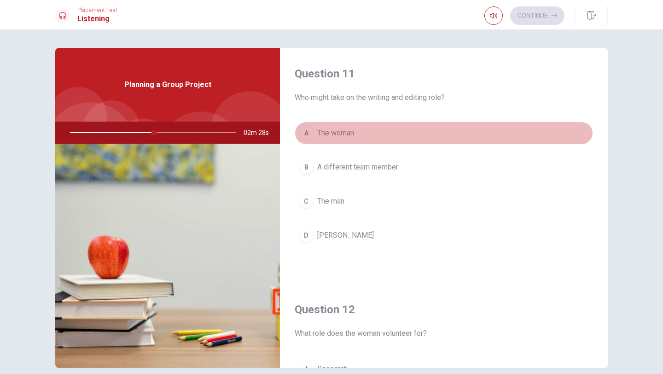
click at [308, 136] on div "A" at bounding box center [306, 133] width 15 height 15
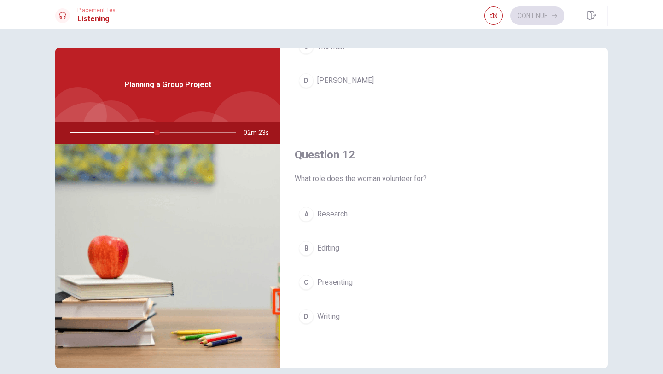
scroll to position [156, 0]
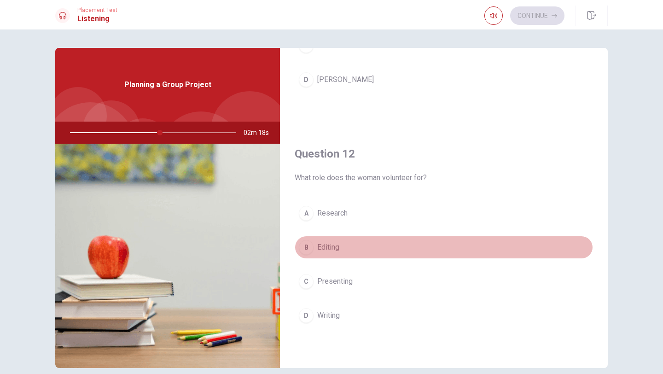
click at [308, 250] on div "B" at bounding box center [306, 247] width 15 height 15
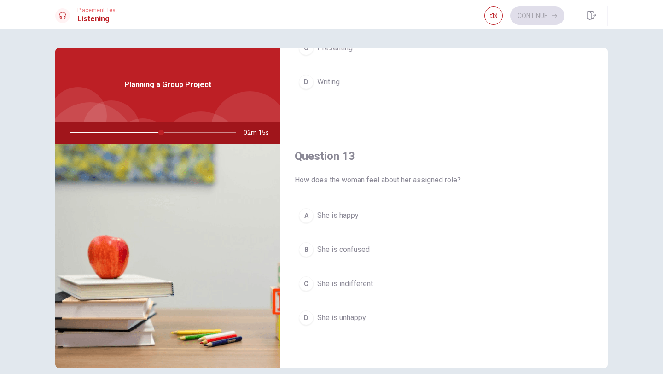
scroll to position [390, 0]
click at [308, 215] on div "A" at bounding box center [306, 214] width 15 height 15
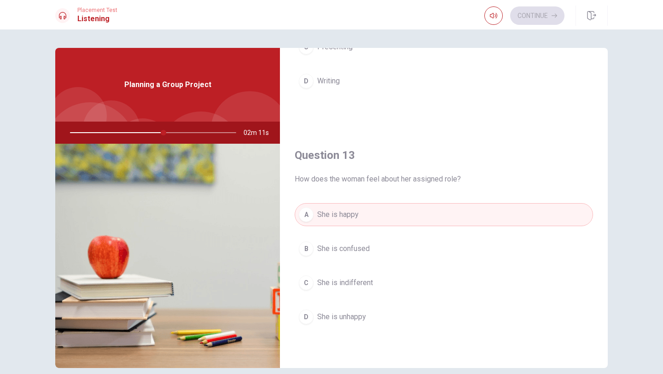
click at [306, 282] on div "C" at bounding box center [306, 282] width 15 height 15
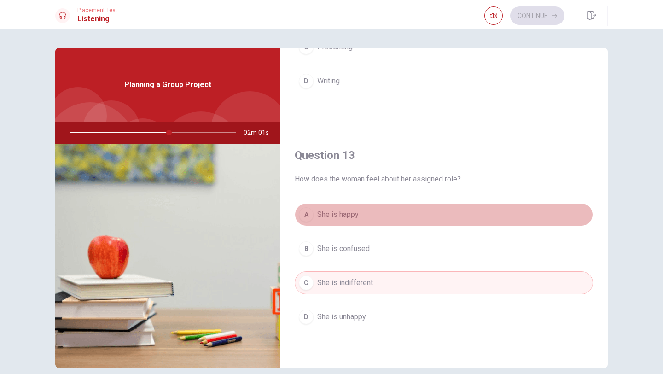
click at [306, 225] on button "A She is happy" at bounding box center [444, 214] width 298 height 23
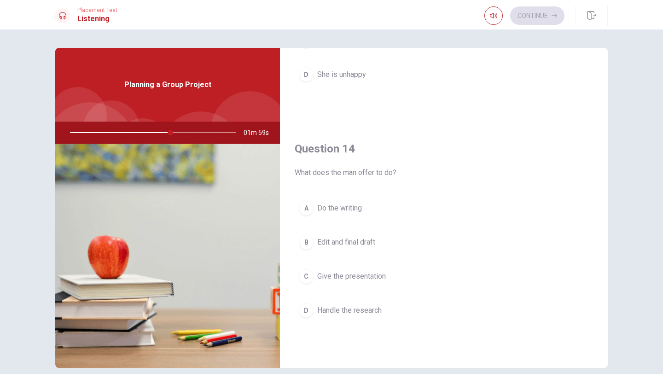
scroll to position [635, 0]
click at [305, 273] on div "C" at bounding box center [306, 273] width 15 height 15
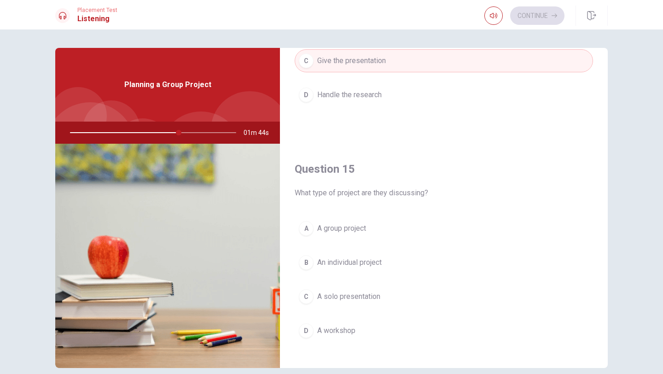
scroll to position [859, 0]
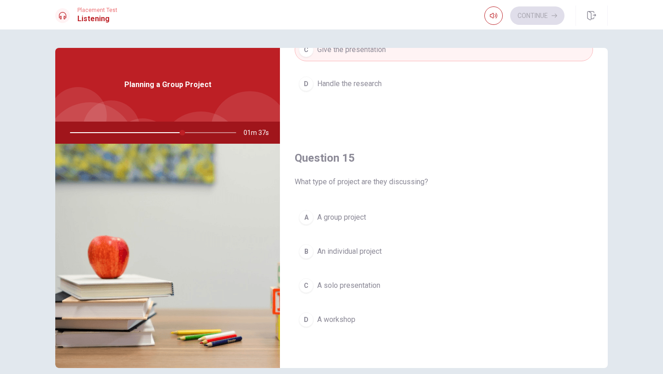
click at [308, 254] on div "B" at bounding box center [306, 251] width 15 height 15
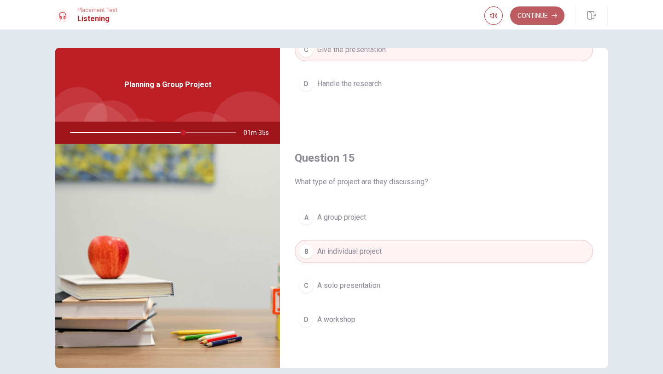
click at [532, 15] on button "Continue" at bounding box center [537, 15] width 54 height 18
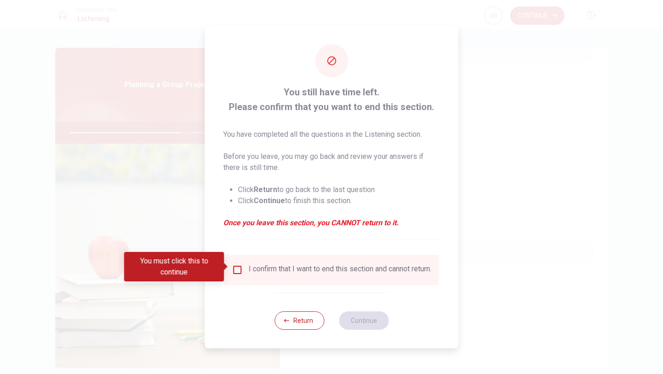
click at [236, 266] on input "You must click this to continue" at bounding box center [237, 269] width 11 height 11
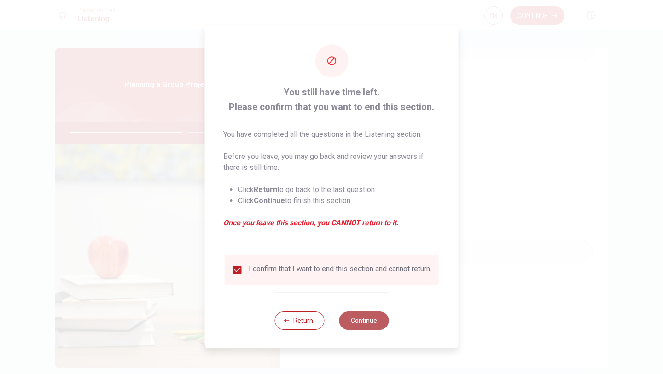
click at [359, 319] on button "Continue" at bounding box center [364, 320] width 50 height 18
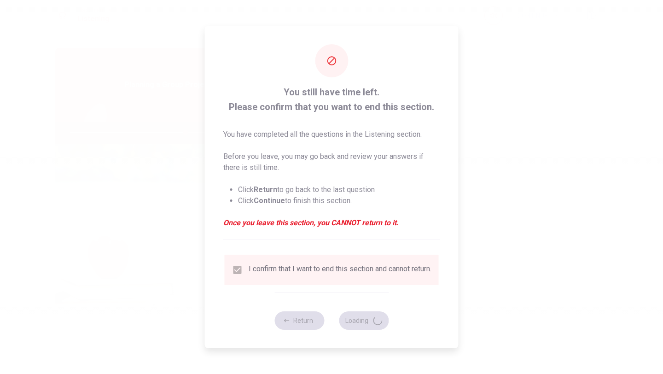
type input "70"
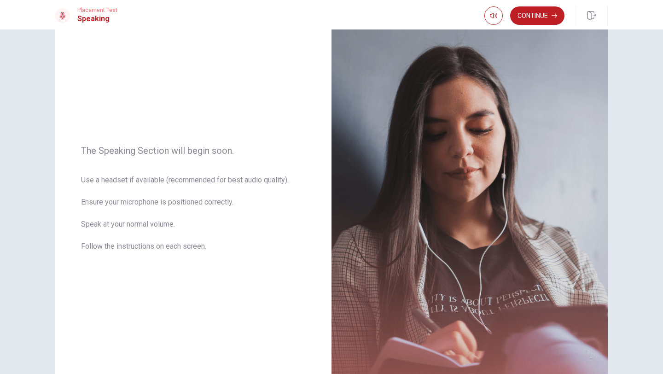
scroll to position [43, 0]
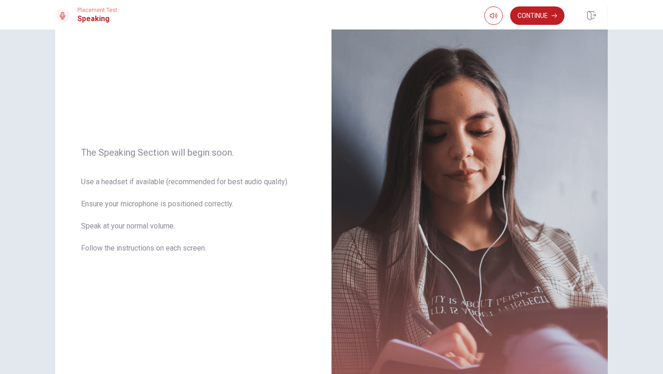
click at [542, 20] on button "Continue" at bounding box center [537, 15] width 54 height 18
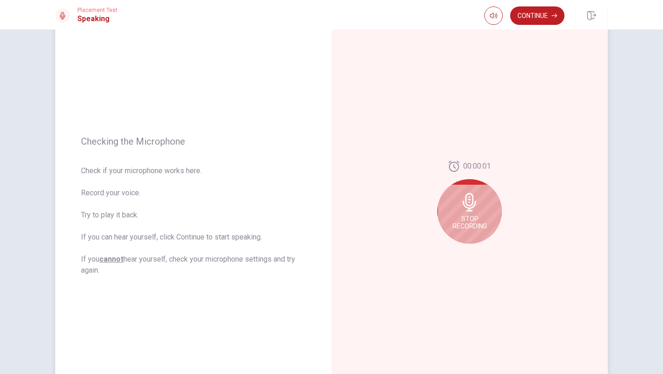
click at [473, 215] on span "Stop Recording" at bounding box center [470, 222] width 35 height 15
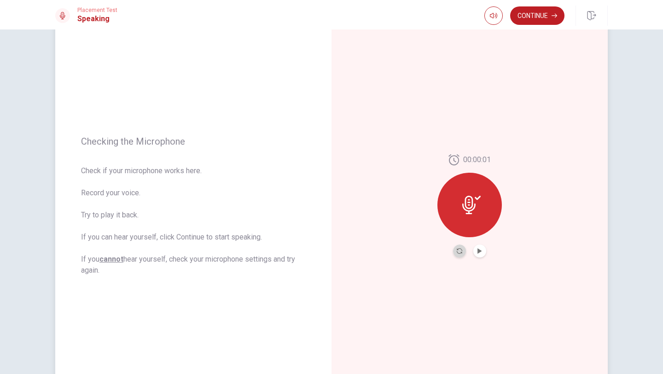
click at [455, 249] on button "Record Again" at bounding box center [459, 250] width 13 height 13
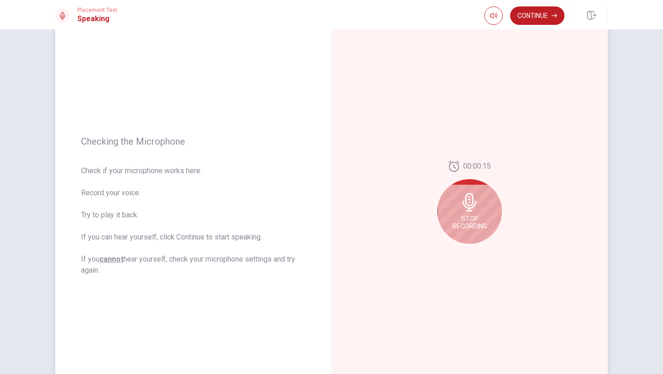
click at [468, 216] on span "Stop Recording" at bounding box center [470, 222] width 35 height 15
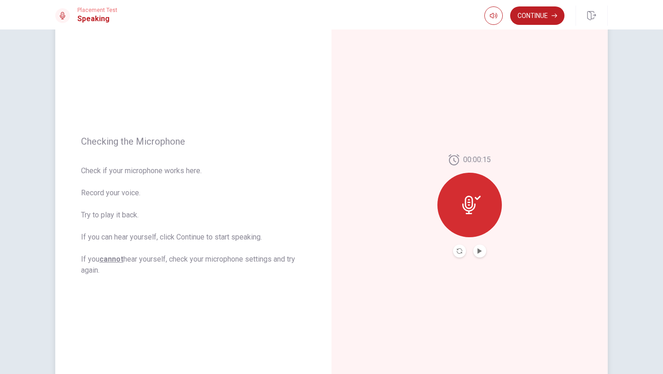
click at [471, 200] on icon at bounding box center [468, 205] width 13 height 18
click at [480, 252] on icon "Play Audio" at bounding box center [480, 251] width 6 height 6
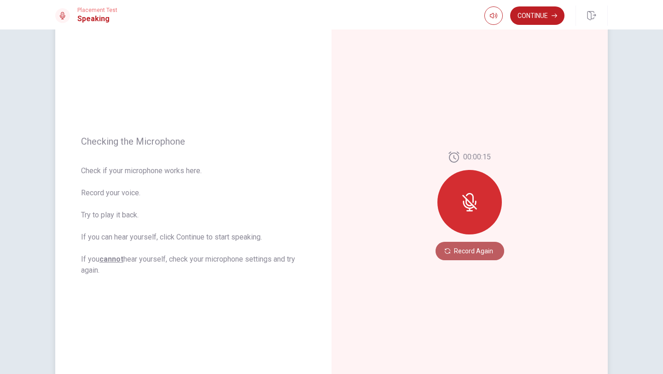
click at [474, 253] on button "Record Again" at bounding box center [469, 251] width 69 height 18
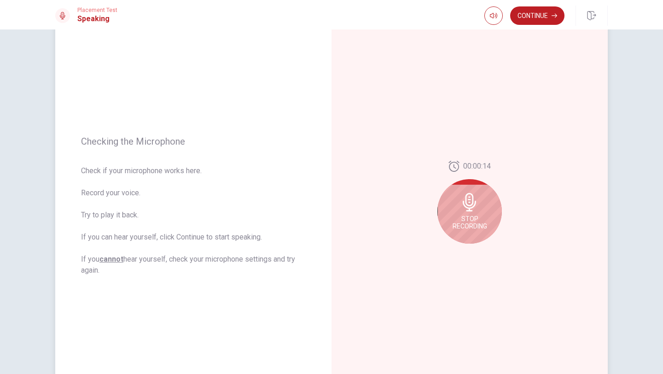
click at [471, 218] on span "Stop Recording" at bounding box center [470, 222] width 35 height 15
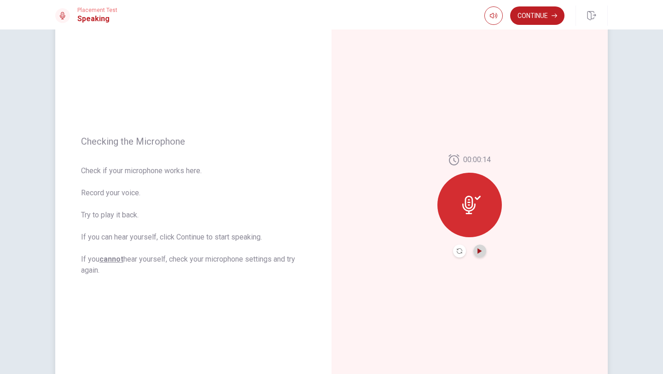
click at [482, 252] on icon "Play Audio" at bounding box center [480, 251] width 6 height 6
click at [474, 212] on icon at bounding box center [471, 205] width 18 height 18
click at [485, 257] on div at bounding box center [469, 250] width 33 height 13
click at [461, 250] on icon "Record Again" at bounding box center [460, 251] width 6 height 6
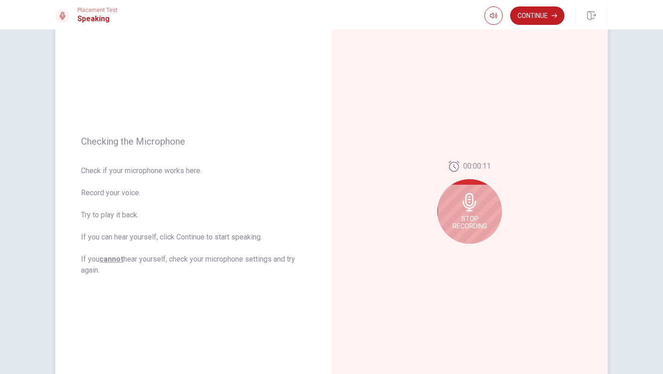
click at [470, 211] on icon at bounding box center [469, 202] width 13 height 18
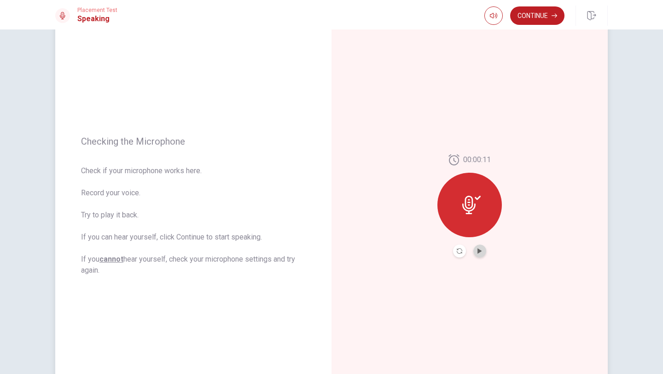
click at [484, 248] on button "Play Audio" at bounding box center [479, 250] width 13 height 13
click at [536, 12] on button "Continue" at bounding box center [537, 15] width 54 height 18
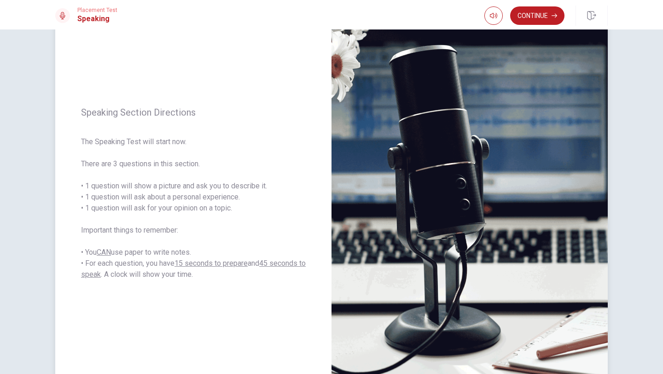
scroll to position [54, 0]
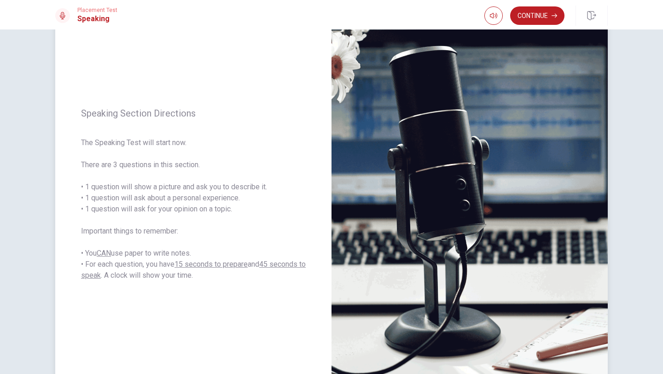
click at [214, 71] on div "Speaking Section Directions The Speaking Test will start now. There are 3 quest…" at bounding box center [193, 194] width 276 height 401
click at [525, 12] on button "Continue" at bounding box center [537, 15] width 54 height 18
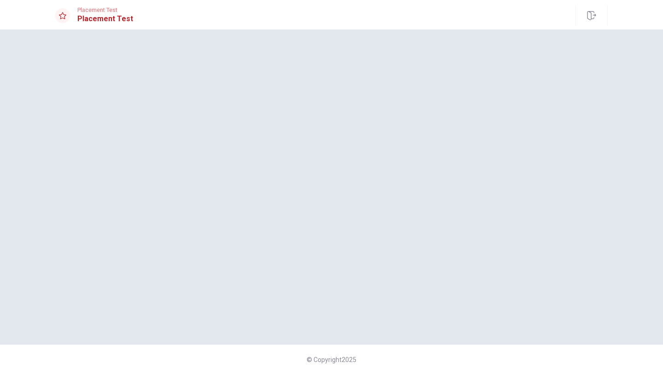
scroll to position [0, 0]
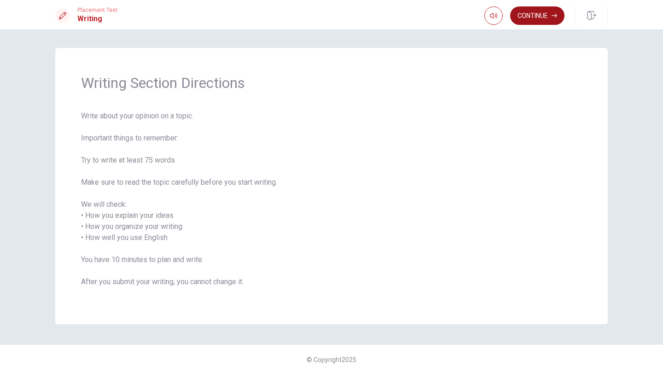
click at [525, 16] on button "Continue" at bounding box center [537, 15] width 54 height 18
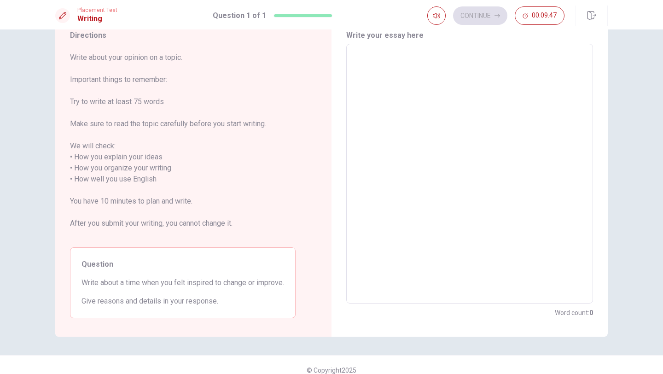
scroll to position [41, 0]
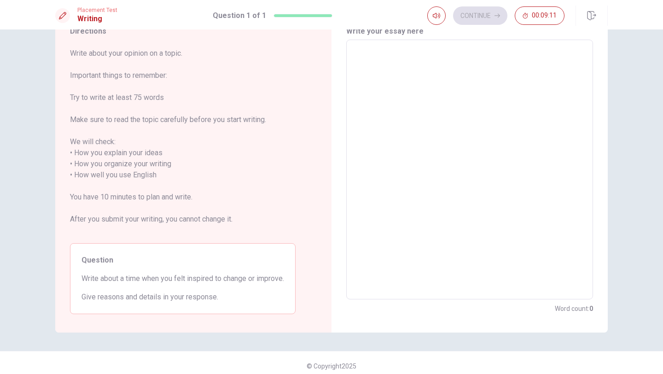
click at [388, 85] on textarea at bounding box center [470, 169] width 234 height 244
type textarea "i"
type textarea "x"
type textarea "i"
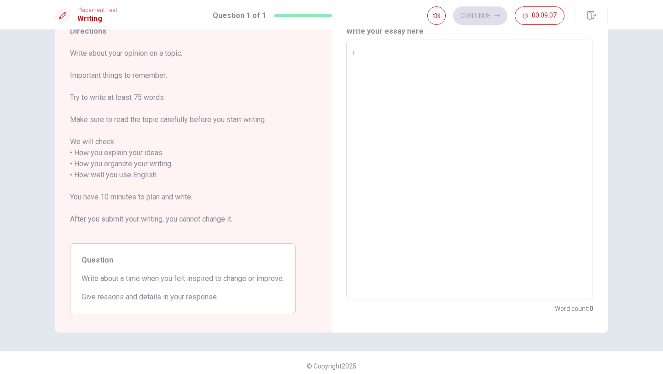
type textarea "x"
type textarea "i"
type textarea "x"
type textarea "i"
type textarea "x"
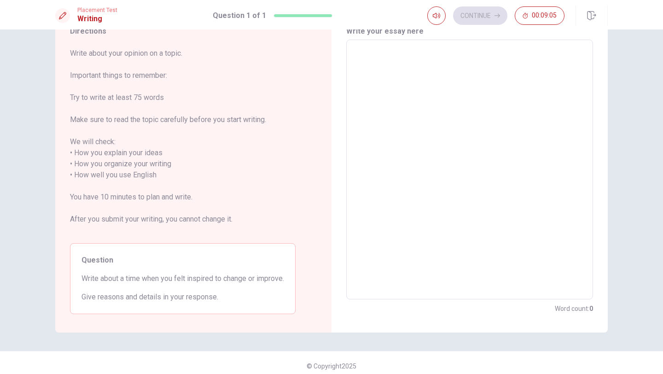
type textarea "x"
type textarea "I"
type textarea "x"
type textarea "I"
type textarea "x"
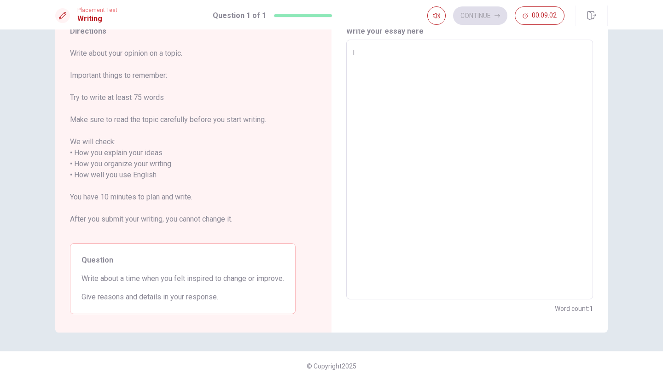
type textarea "I w"
type textarea "x"
type textarea "I we"
type textarea "x"
type textarea "I wen"
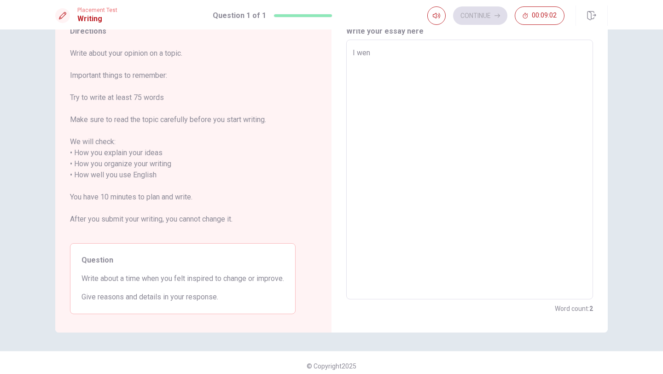
type textarea "x"
type textarea "I went"
type textarea "x"
type textarea "I went"
type textarea "x"
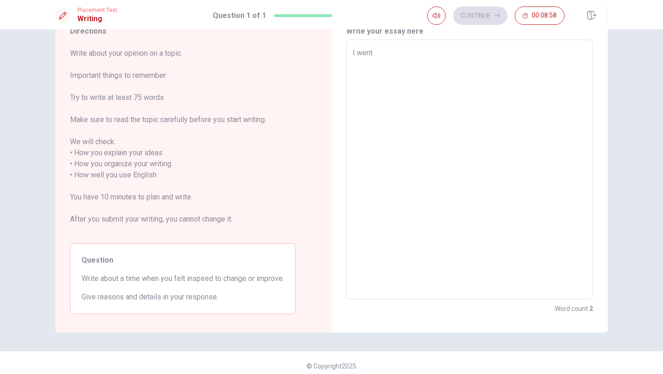
type textarea "I went s"
type textarea "x"
type textarea "I went sn"
type textarea "x"
type textarea "I went sno"
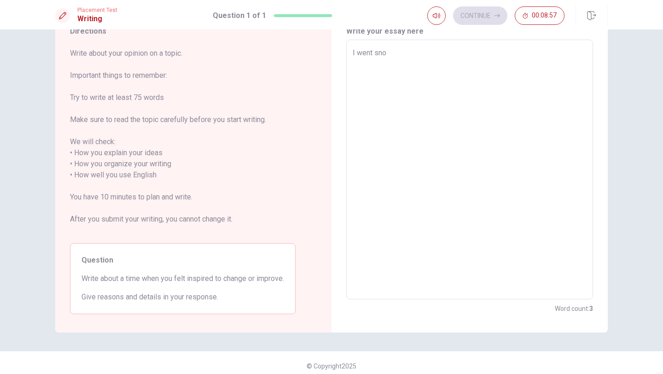
type textarea "x"
type textarea "I went snow"
type textarea "x"
type textarea "I went snowb"
type textarea "x"
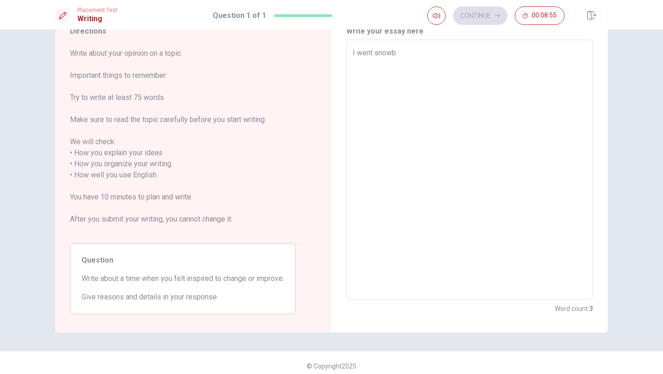
type textarea "I went snowbo"
type textarea "x"
type textarea "I went snowbow"
type textarea "x"
type textarea "I went snowbowd"
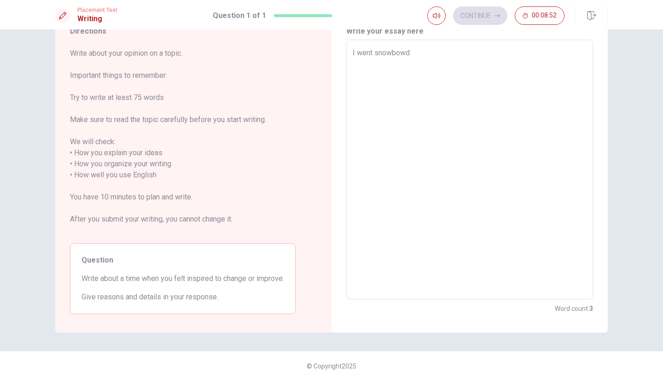
type textarea "x"
type textarea "I went snowbowdi"
type textarea "x"
type textarea "I went snowbowdin"
type textarea "x"
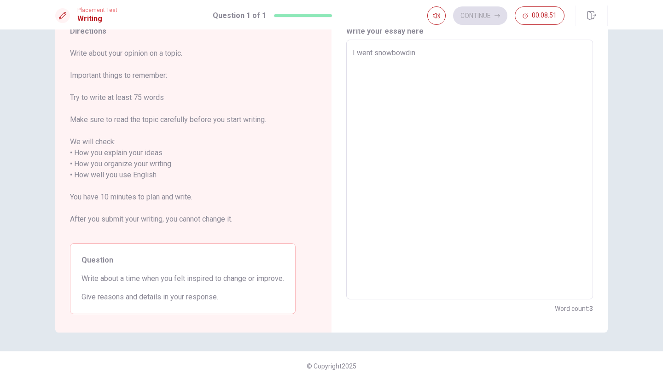
type textarea "I went snowbowding"
type textarea "x"
type textarea "I went snowbowding"
type textarea "x"
type textarea "I went snowbowding t"
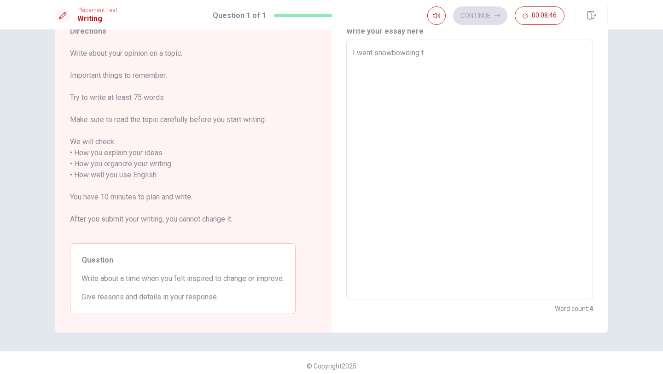
type textarea "x"
type textarea "I went snowbowding tr"
type textarea "x"
type textarea "I went snowbowding tri"
type textarea "x"
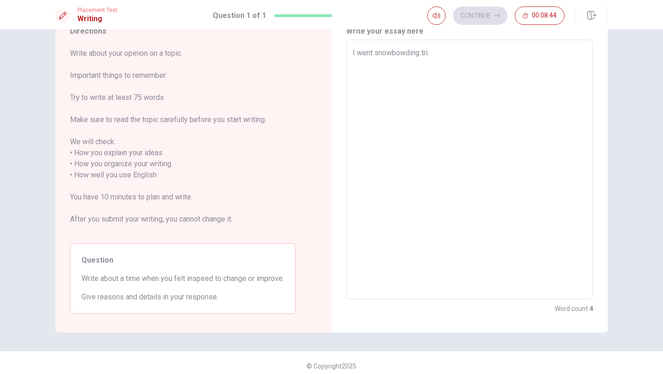
type textarea "I went snowbowding trip"
type textarea "x"
type textarea "I went snowbowding trip."
type textarea "x"
type textarea "I went snowbowding trip."
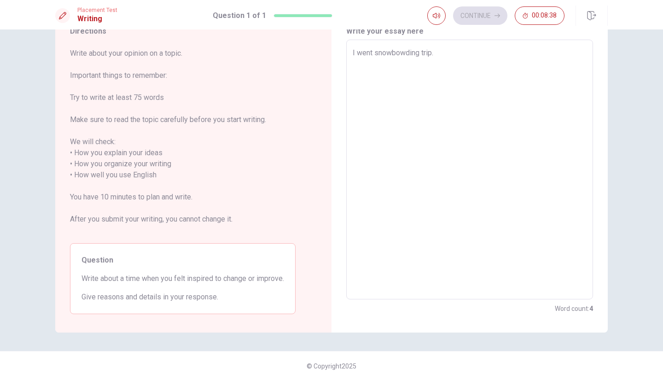
type textarea "x"
type textarea "I went snowbowding trip."
type textarea "x"
type textarea "I went snowbowding trip"
type textarea "x"
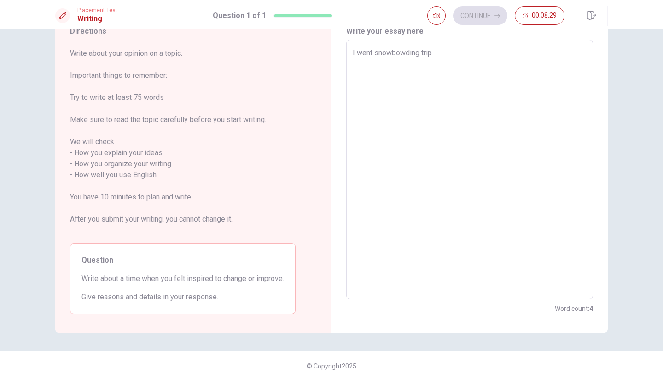
type textarea "I went osnowbowding trip"
type textarea "x"
type textarea "I went onsnowbowding trip"
type textarea "x"
type textarea "I went on snowbowding trip"
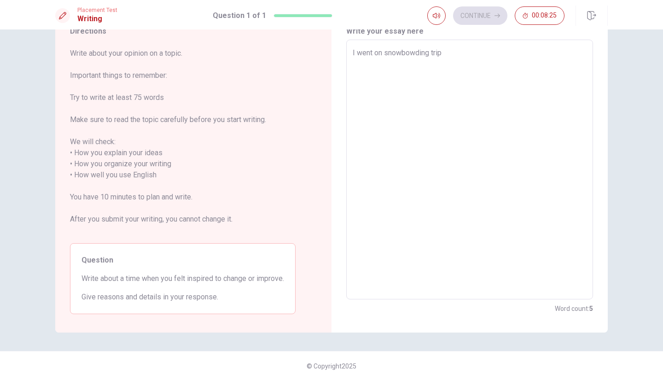
type textarea "x"
type textarea "I went on snowbowding trip"
type textarea "x"
type textarea "W I went on snowbowding trip"
type textarea "x"
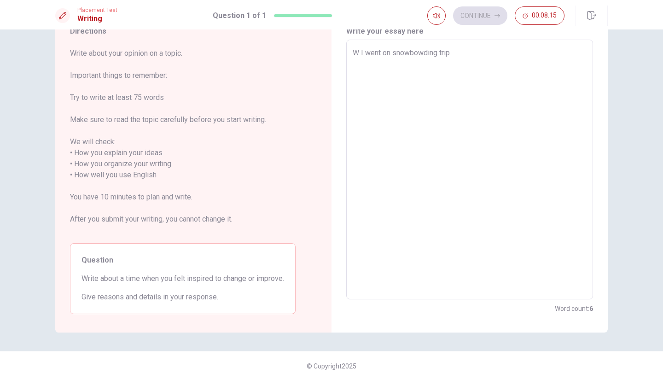
type textarea "Wh I went on snowbowding trip"
type textarea "x"
type textarea "Whe I went on snowbowding trip"
type textarea "x"
type textarea "When I went on snowbowding trip"
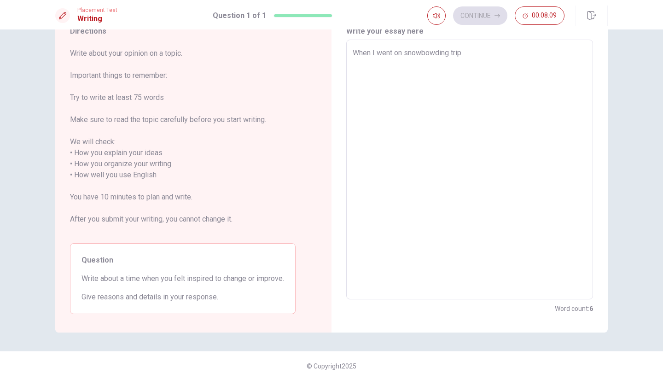
type textarea "x"
type textarea "When I went on snowbowding trip ,"
type textarea "x"
type textarea "When I went on snowbowding trip"
type textarea "x"
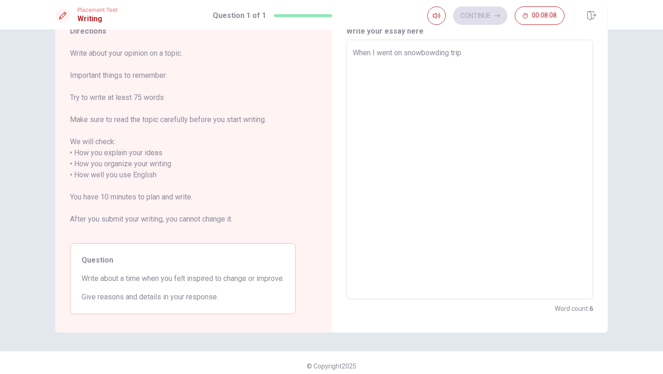
type textarea "When I went on snowbowding trip"
type textarea "x"
type textarea "When I went on snowbowding trip,"
type textarea "x"
type textarea "When I went on snowbowding trip,"
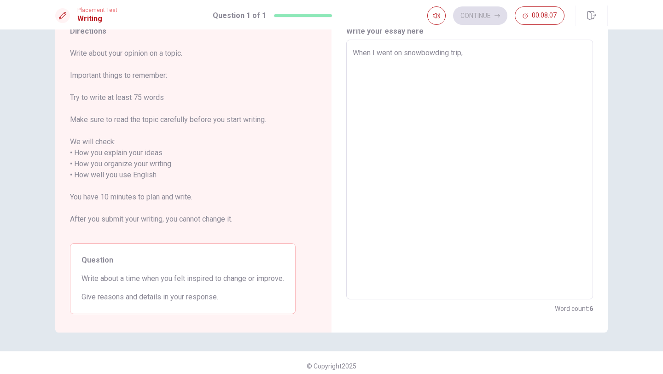
type textarea "x"
type textarea "When I went on snowbowding trip,"
type textarea "x"
type textarea "When I went on snowbowding trip,i"
type textarea "x"
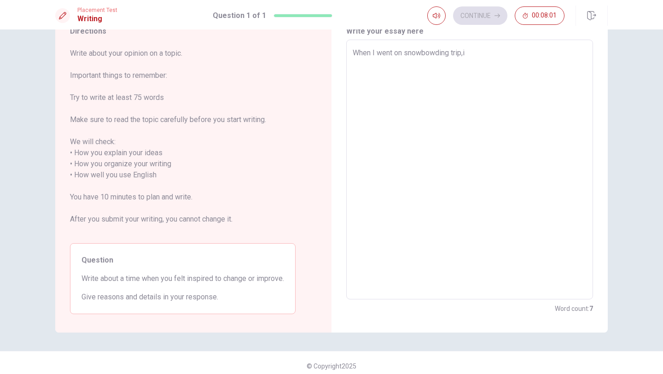
type textarea "When I went on snowbowding trip,it"
type textarea "x"
type textarea "When I went on snowbowding trip,i"
type textarea "x"
type textarea "When I went on snowbowding trip,"
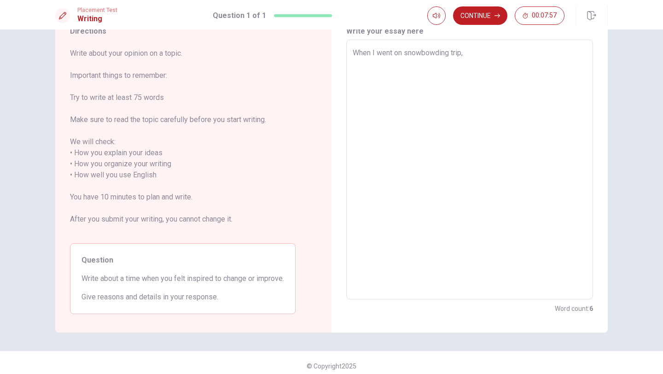
type textarea "x"
type textarea "When I went on snowbowding trip,I"
type textarea "x"
type textarea "When I went on snowbowding trip,I"
type textarea "x"
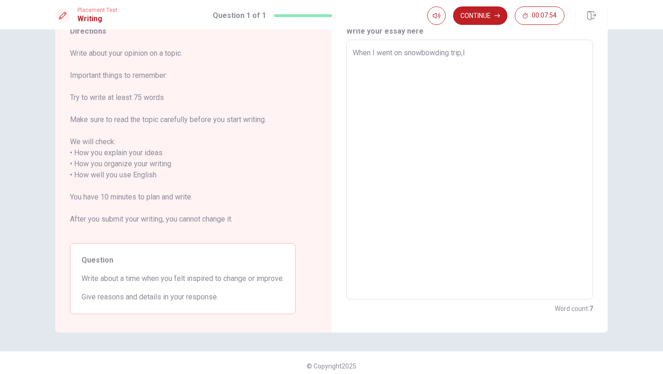
type textarea "When I went on snowbowding trip,I t"
type textarea "x"
type textarea "When I went on snowbowding trip,I to"
type textarea "x"
type textarea "When I went on snowbowding trip,I tol"
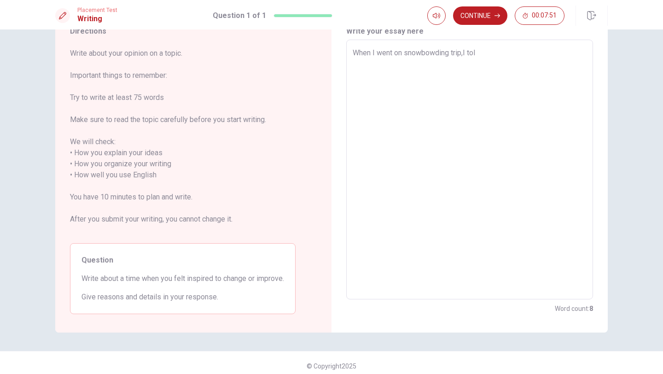
type textarea "x"
type textarea "When I went on snowbowding trip,I [GEOGRAPHIC_DATA]"
type textarea "x"
type textarea "When I went on snowbowding trip,I [GEOGRAPHIC_DATA]"
type textarea "x"
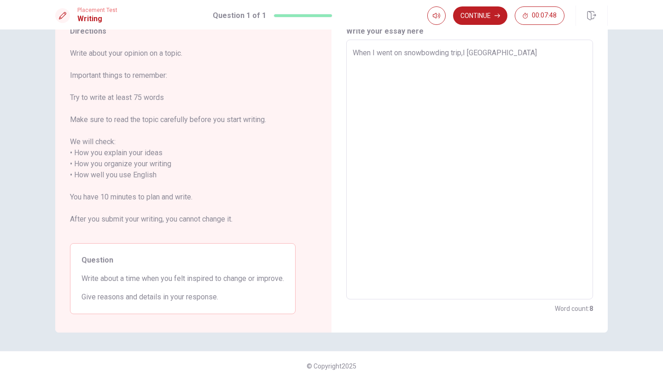
type textarea "When I went on snowbowding trip,I [PERSON_NAME] t"
type textarea "x"
type textarea "When I went on snowbowding trip,I [PERSON_NAME] to"
type textarea "x"
type textarea "When I went on snowbowding trip,I [PERSON_NAME] to"
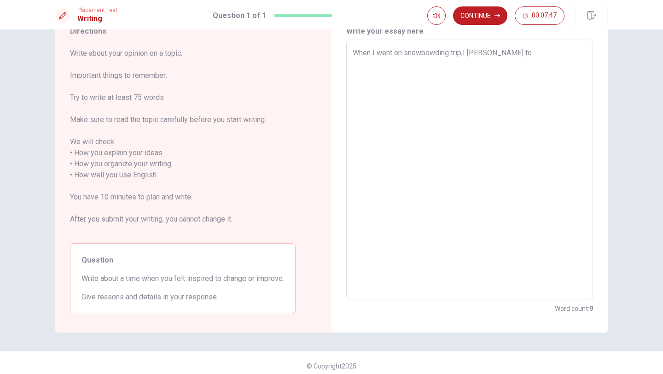
type textarea "x"
type textarea "When I went on snowbowding trip,I [PERSON_NAME] to a"
type textarea "x"
type textarea "When I went on snowbowding trip,I [PERSON_NAME] to a"
type textarea "x"
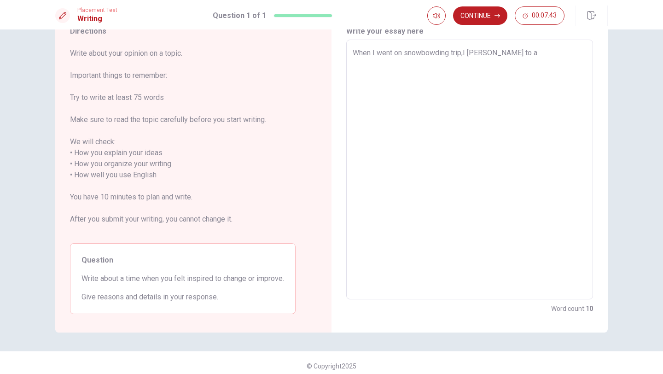
type textarea "When I went on snowbowding trip,I [PERSON_NAME] to a f"
type textarea "x"
type textarea "When I went on snowbowding trip,I [PERSON_NAME] to a fo"
type textarea "x"
type textarea "When I went on snowbowding trip,I [PERSON_NAME] to a for"
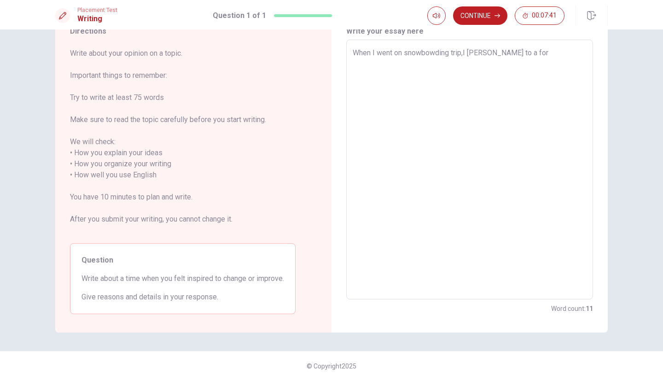
type textarea "x"
type textarea "When I went on snowbowding trip,I [PERSON_NAME] to a fori"
type textarea "x"
type textarea "When I went on snowbowding trip,I [PERSON_NAME] to a for"
type textarea "x"
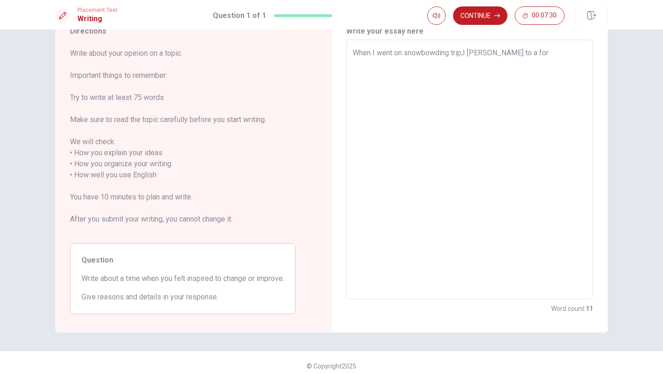
type textarea "When I went on snowbowding trip,I [PERSON_NAME] to a fo"
type textarea "x"
type textarea "When I went on snowbowding trip,I tol to a fo"
type textarea "x"
type textarea "When I went on snowbowding trip,I to to a fo"
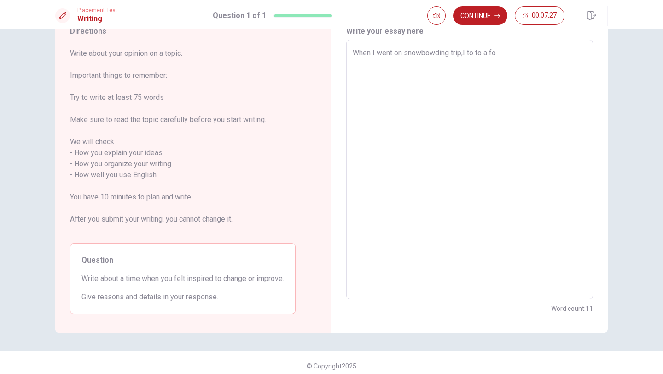
type textarea "x"
type textarea "When I went on snowbowding trip,I t to a fo"
type textarea "x"
type textarea "When I went on snowbowding trip,I to a fo"
type textarea "x"
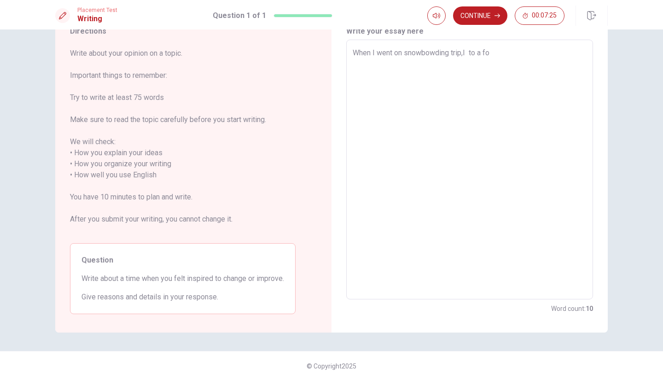
type textarea "When I went on snowbowding trip,I t to a fo"
type textarea "x"
type textarea "When I went on snowbowding trip,I ta to a fo"
type textarea "x"
type textarea "When I went on snowbowding trip,I tal to a fo"
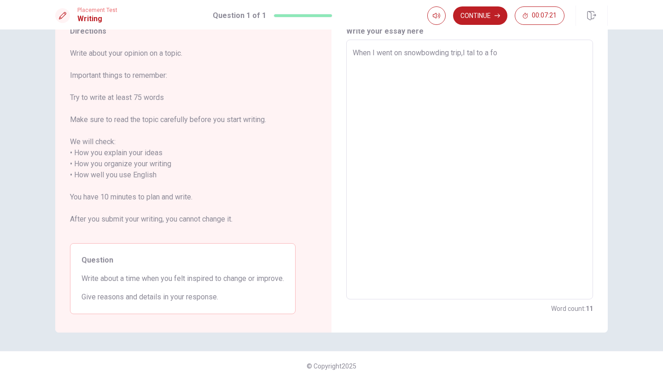
type textarea "x"
type textarea "When I went on snowbowding trip,I talk to a fo"
type textarea "x"
type textarea "When I went on snowbowding trip,I talke to a fo"
type textarea "x"
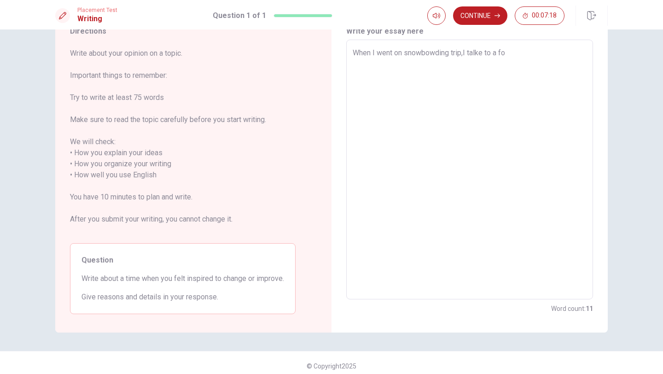
type textarea "When I went on snowbowding trip,I talked to a fo"
type textarea "x"
type textarea "When I went on snowbowding trip,I talked to a for"
type textarea "x"
type textarea "When I went on snowbowding trip,I talked to a fore"
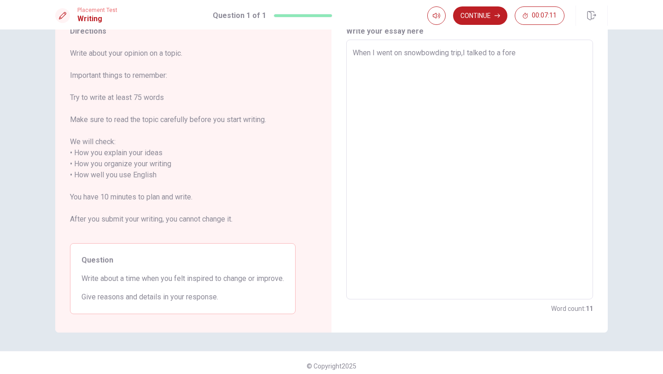
type textarea "x"
type textarea "When I went on snowbowding trip,I talked to a forei"
type textarea "x"
type textarea "When I went on snowbowding trip,I talked to a foreig"
type textarea "x"
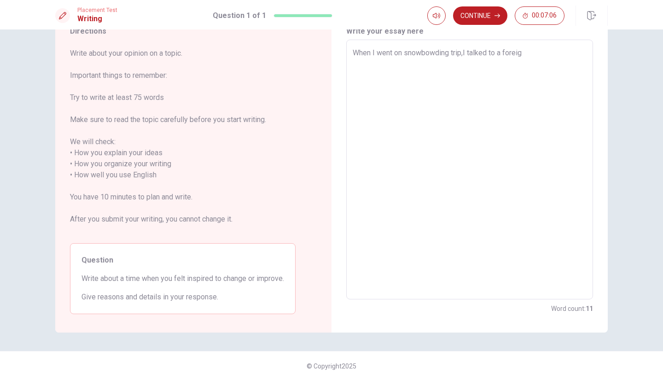
type textarea "When I went on snowbowding trip,I talked to a foreign"
type textarea "x"
type textarea "When I went on snowbowding trip,I talked to a [DEMOGRAPHIC_DATA]"
type textarea "x"
type textarea "When I went on snowbowding trip,I talked to a [DEMOGRAPHIC_DATA]"
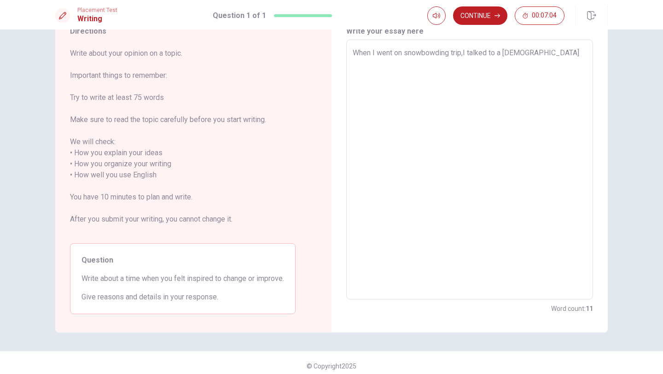
type textarea "x"
type textarea "When I went on snowbowding trip,I talked to a [DEMOGRAPHIC_DATA]"
type textarea "x"
type textarea "When I went on snowbowding trip,I talked to a [DEMOGRAPHIC_DATA] f"
type textarea "x"
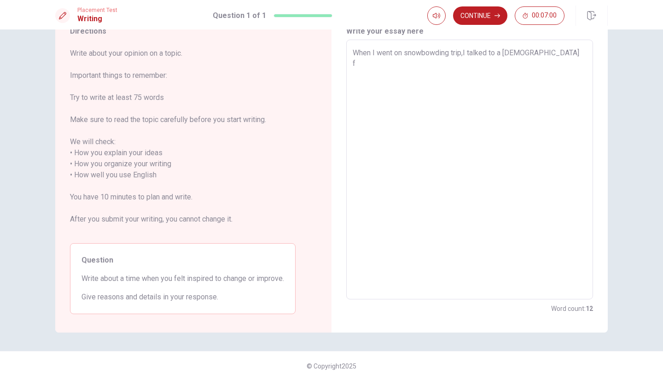
type textarea "When I went on snowbowding trip,I talked to a foreigner fo"
type textarea "x"
type textarea "When I went on snowbowding trip,I talked to a foreigner for"
type textarea "x"
type textarea "When I went on snowbowding trip,I talked to a foreigner for"
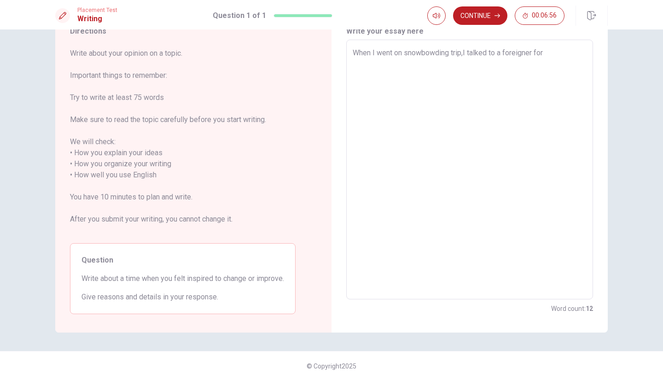
type textarea "x"
type textarea "When I went on snowbowding trip,I talked to a foreigner for t"
type textarea "x"
type textarea "When I went on snowbowding trip,I talked to a foreigner for th"
type textarea "x"
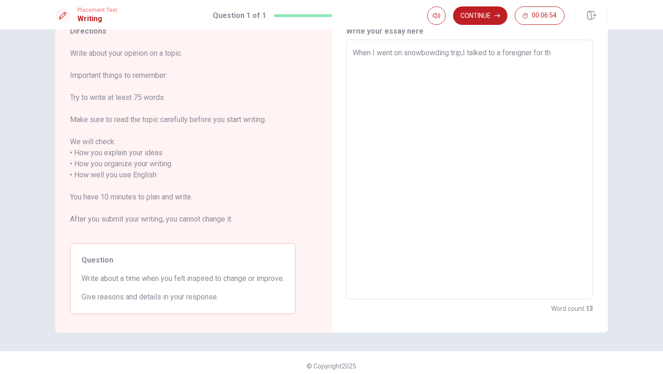
type textarea "When I went on snowbowding trip,I talked to a foreigner for the"
type textarea "x"
type textarea "When I went on snowbowding trip,I talked to a foreigner for the"
type textarea "x"
type textarea "When I went on snowbowding trip,I talked to a foreigner for the f"
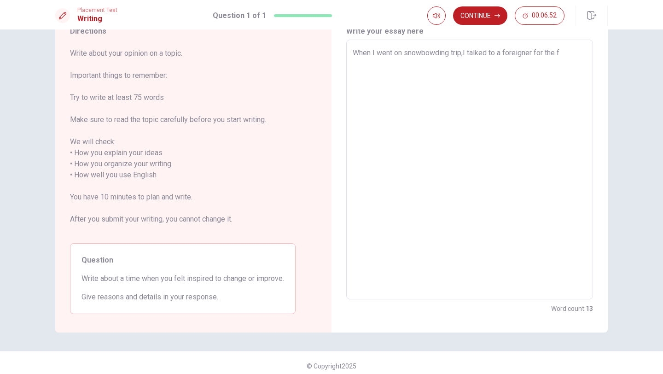
type textarea "x"
type textarea "When I went on snowbowding trip,I talked to a foreigner for the fi"
type textarea "x"
type textarea "When I went on snowbowding trip,I talked to a foreigner for the fir"
click at [402, 95] on textarea "When I went on snowbowding trip,I talked to a foreigner for the first time. all…" at bounding box center [470, 169] width 234 height 244
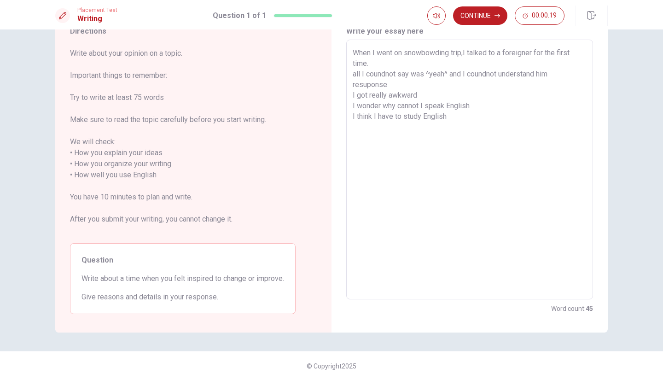
click at [472, 120] on textarea "When I went on snowbowding trip,I talked to a foreigner for the first time. all…" at bounding box center [470, 169] width 234 height 244
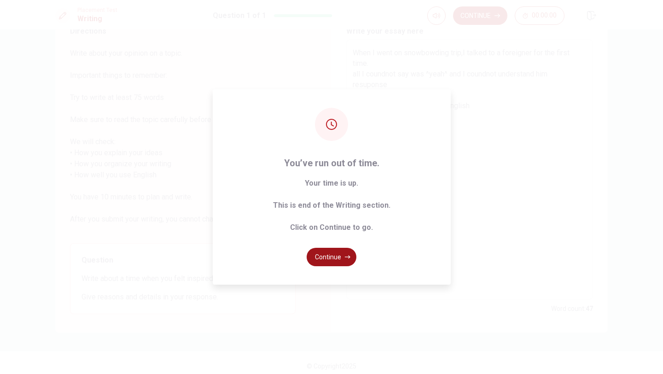
click at [325, 254] on button "Continue" at bounding box center [332, 257] width 50 height 18
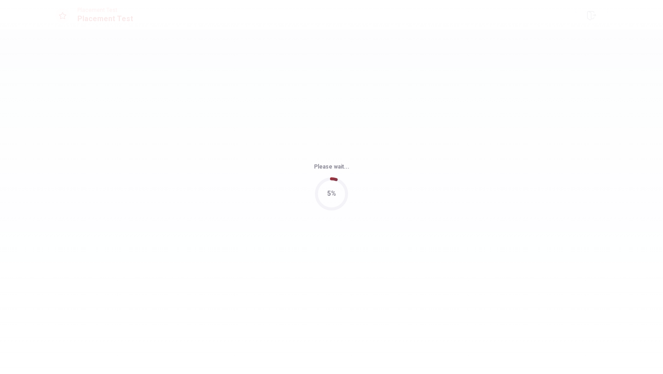
scroll to position [0, 0]
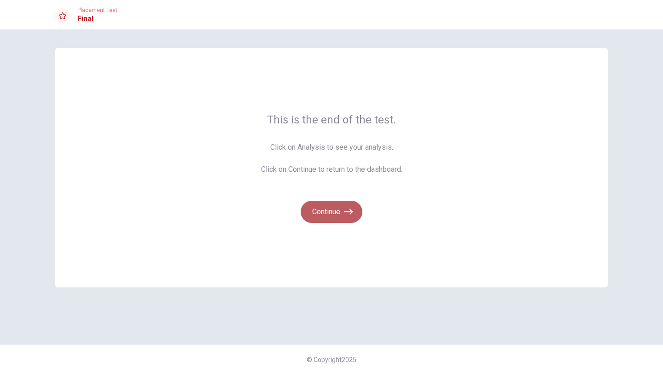
click at [331, 213] on button "Continue" at bounding box center [332, 212] width 62 height 22
